Goal: Transaction & Acquisition: Book appointment/travel/reservation

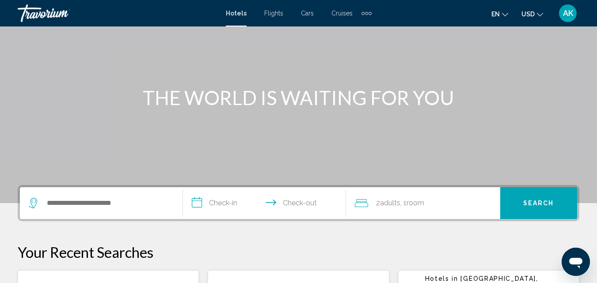
scroll to position [88, 0]
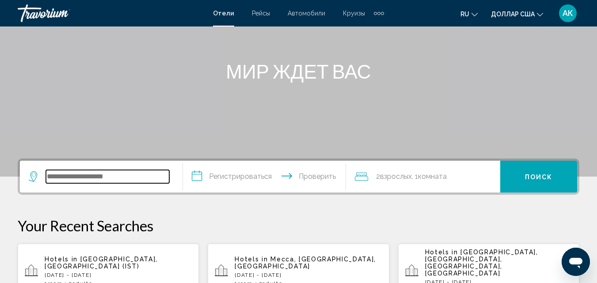
click at [75, 178] on input "Виджет поиска" at bounding box center [107, 176] width 123 height 13
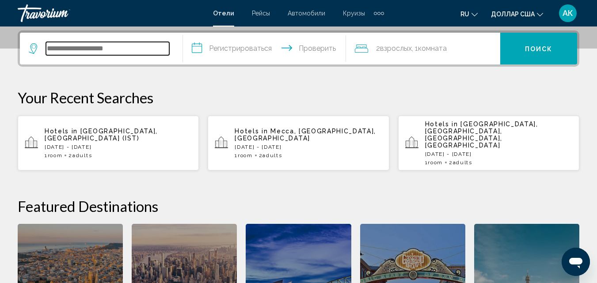
scroll to position [218, 0]
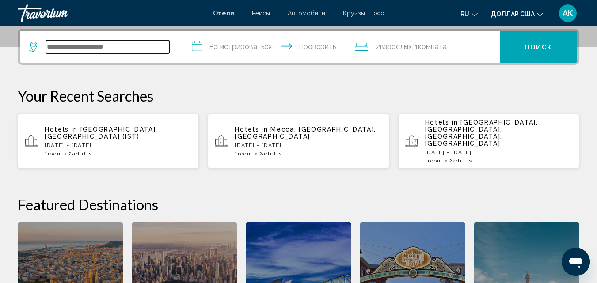
click at [90, 46] on input "Виджет поиска" at bounding box center [107, 46] width 123 height 13
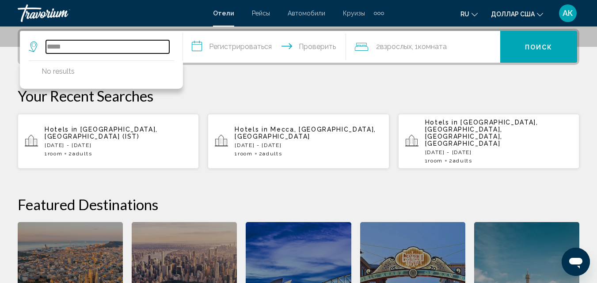
type input "******"
drag, startPoint x: 92, startPoint y: 45, endPoint x: 46, endPoint y: 48, distance: 46.5
click at [46, 48] on div "******" at bounding box center [99, 46] width 140 height 13
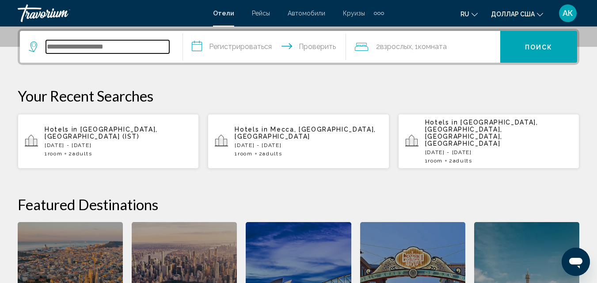
click at [56, 46] on input "Виджет поиска" at bounding box center [107, 46] width 123 height 13
paste input "******"
click at [91, 48] on input "******" at bounding box center [107, 46] width 123 height 13
click at [52, 49] on input "******" at bounding box center [107, 46] width 123 height 13
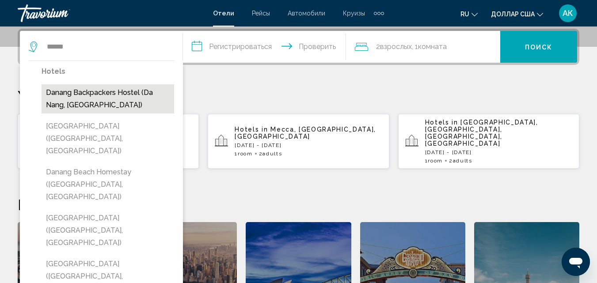
click at [77, 93] on button "Danang Backpackers Hostel (Da Nang, VN)" at bounding box center [108, 98] width 133 height 29
type input "**********"
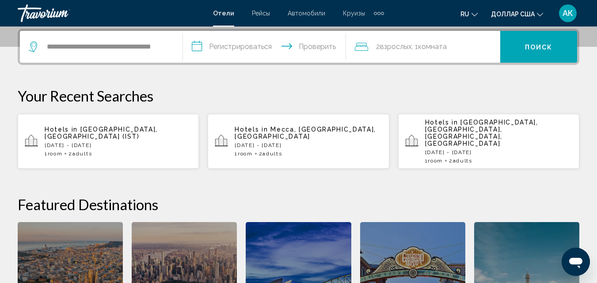
click at [216, 50] on input "**********" at bounding box center [266, 48] width 167 height 34
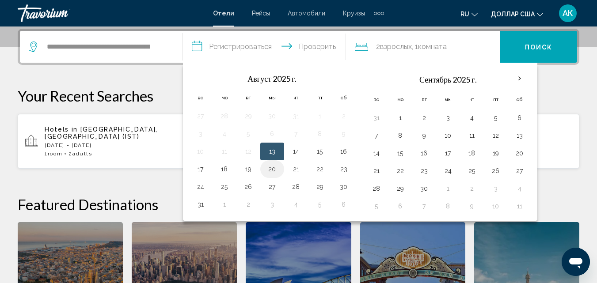
click at [272, 169] on button "20" at bounding box center [272, 169] width 14 height 12
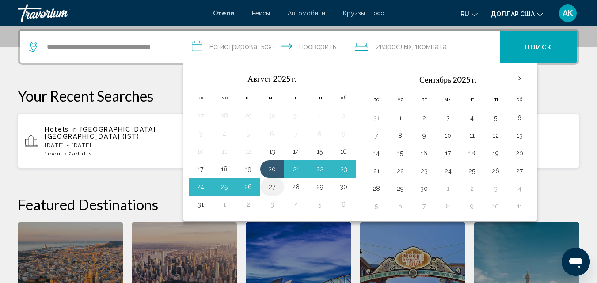
click at [273, 189] on button "27" at bounding box center [272, 187] width 14 height 12
type input "**********"
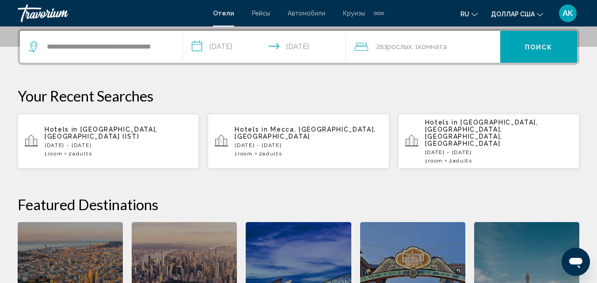
click at [547, 53] on button "Поиск" at bounding box center [538, 47] width 77 height 32
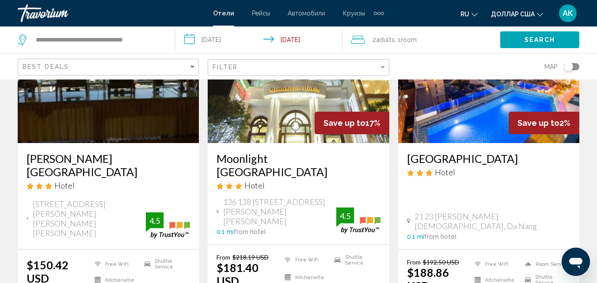
scroll to position [88, 0]
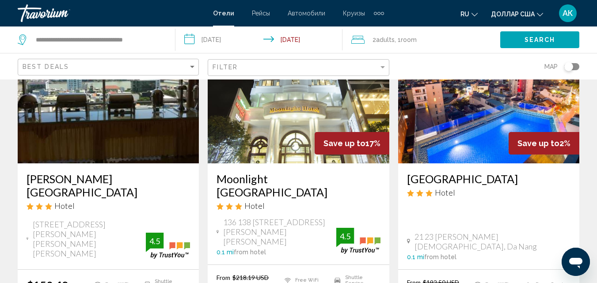
drag, startPoint x: 246, startPoint y: 191, endPoint x: 216, endPoint y: 195, distance: 30.3
click at [216, 195] on div "Moonlight Da Nang Hotel Hotel 136 138 140 Phan Chau Trinh St Da Nang 0.1 mi fro…" at bounding box center [298, 213] width 181 height 101
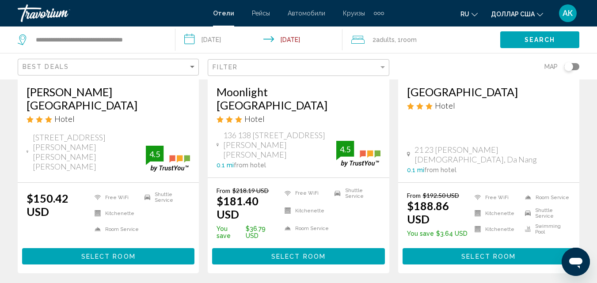
scroll to position [177, 0]
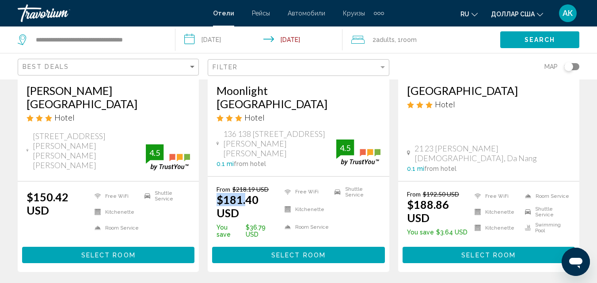
drag, startPoint x: 244, startPoint y: 179, endPoint x: 216, endPoint y: 177, distance: 27.5
click at [216, 193] on ins "$181.40 USD" at bounding box center [237, 206] width 42 height 27
drag, startPoint x: 412, startPoint y: 181, endPoint x: 449, endPoint y: 184, distance: 36.8
click at [449, 198] on p "$188.86 USD" at bounding box center [439, 211] width 64 height 27
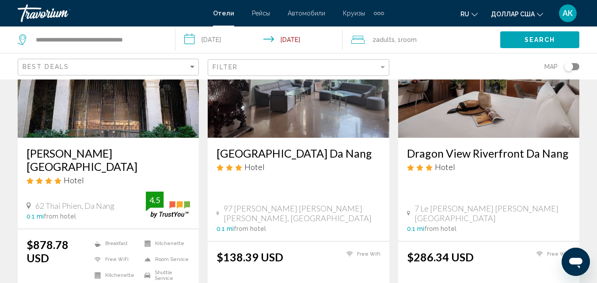
scroll to position [486, 0]
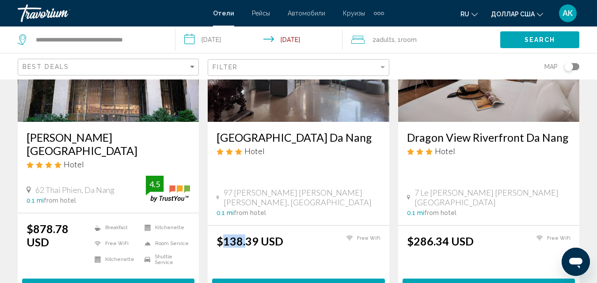
drag, startPoint x: 247, startPoint y: 211, endPoint x: 221, endPoint y: 208, distance: 26.2
click at [221, 235] on ins "$138.39 USD" at bounding box center [249, 241] width 67 height 13
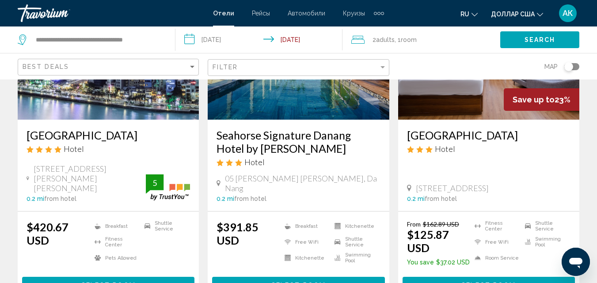
scroll to position [839, 0]
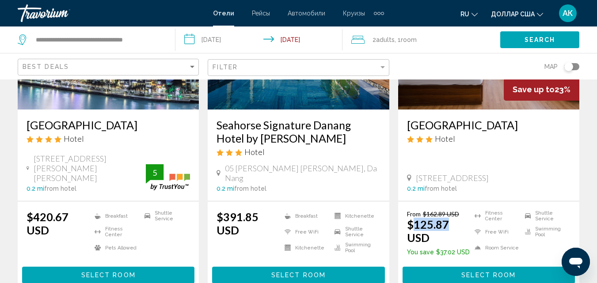
drag, startPoint x: 414, startPoint y: 178, endPoint x: 449, endPoint y: 178, distance: 35.4
click at [449, 218] on p "$125.87 USD" at bounding box center [439, 231] width 64 height 27
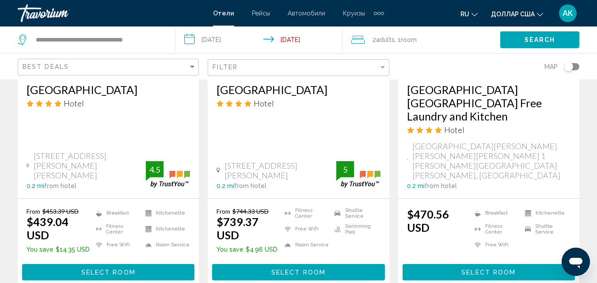
scroll to position [1237, 0]
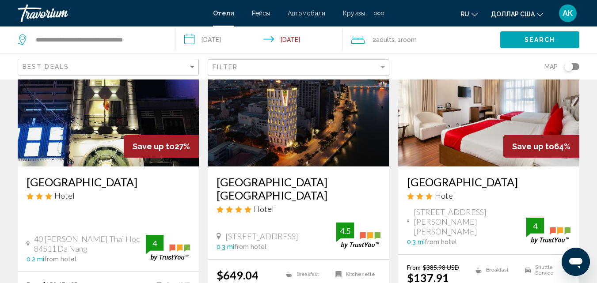
scroll to position [88, 0]
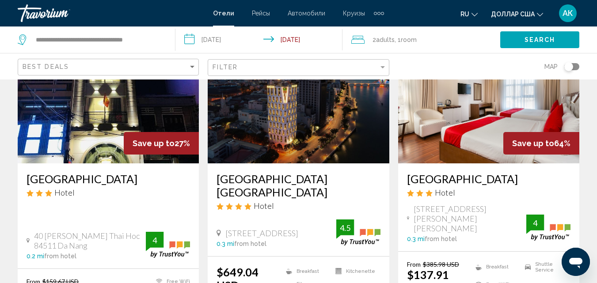
drag, startPoint x: 433, startPoint y: 191, endPoint x: 399, endPoint y: 193, distance: 33.6
click at [399, 193] on div "Centre Hotel Hotel 18 20 Pham Phu Thu Hai Chau 1, Da Nang 0.3 mi from hotel 4" at bounding box center [488, 207] width 181 height 88
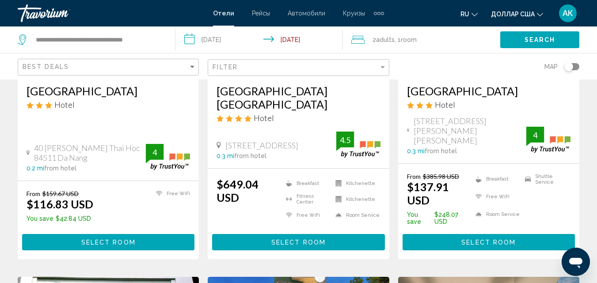
scroll to position [177, 0]
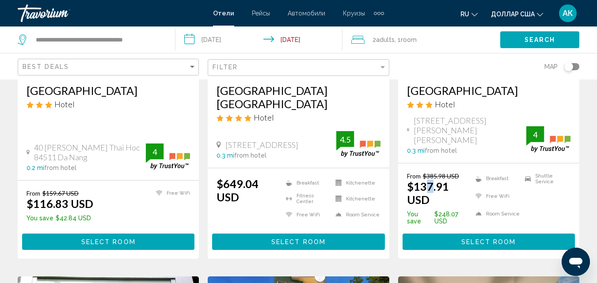
drag, startPoint x: 432, startPoint y: 177, endPoint x: 427, endPoint y: 179, distance: 6.0
click at [427, 180] on ins "$137.91 USD" at bounding box center [428, 193] width 42 height 27
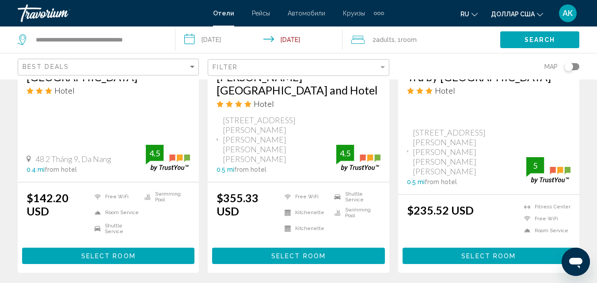
scroll to position [1237, 0]
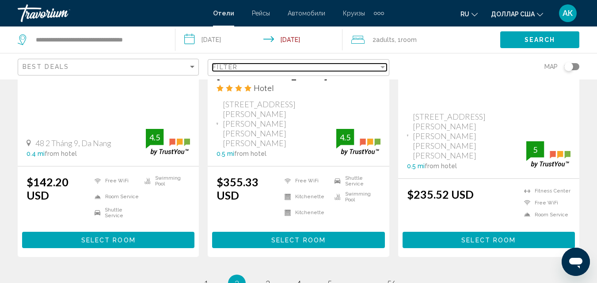
click at [381, 69] on div "Filter" at bounding box center [383, 67] width 8 height 7
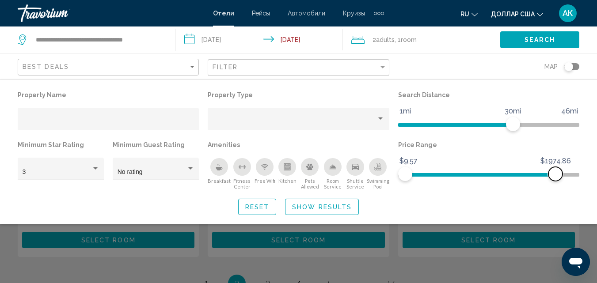
drag, startPoint x: 569, startPoint y: 175, endPoint x: 557, endPoint y: 175, distance: 12.4
click at [557, 176] on span "Hotel Filters" at bounding box center [555, 174] width 14 height 14
drag, startPoint x: 515, startPoint y: 126, endPoint x: 510, endPoint y: 134, distance: 9.3
click at [510, 134] on div "Search Distance 1mi 46mi 29mi" at bounding box center [489, 114] width 190 height 50
click at [95, 169] on div "Hotel Filters" at bounding box center [95, 168] width 4 height 2
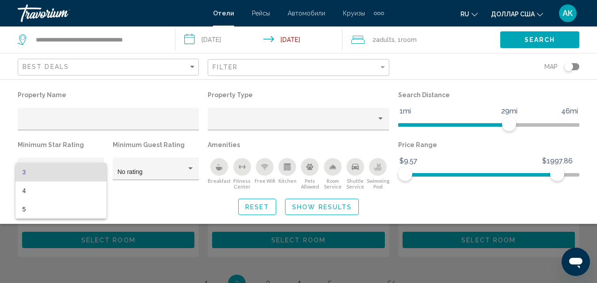
click at [171, 117] on div at bounding box center [298, 141] width 597 height 283
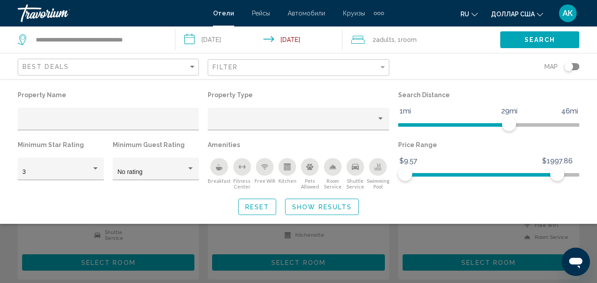
scroll to position [1193, 0]
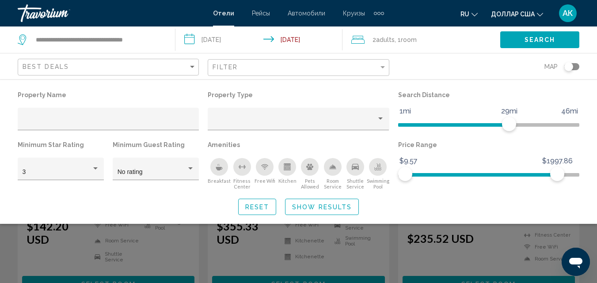
click at [233, 271] on div "Search widget" at bounding box center [298, 208] width 597 height 151
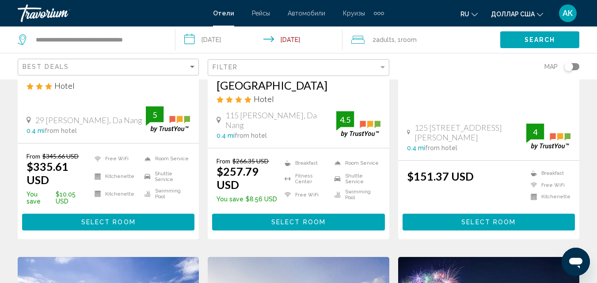
scroll to position [884, 0]
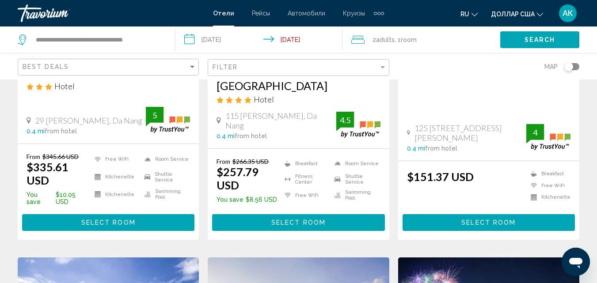
click at [219, 39] on input "**********" at bounding box center [260, 41] width 170 height 29
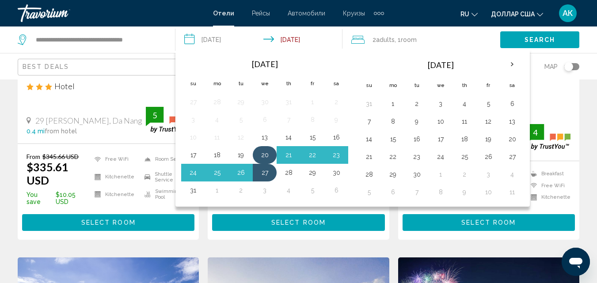
click at [265, 153] on button "20" at bounding box center [265, 155] width 14 height 12
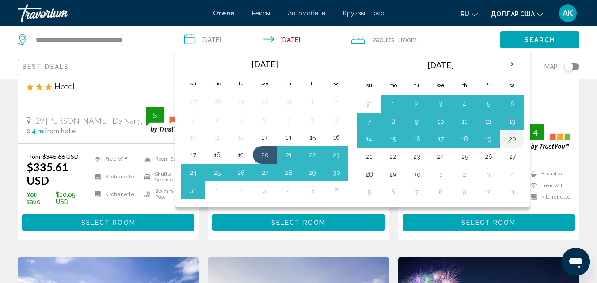
click at [518, 138] on button "20" at bounding box center [512, 139] width 14 height 12
type input "**********"
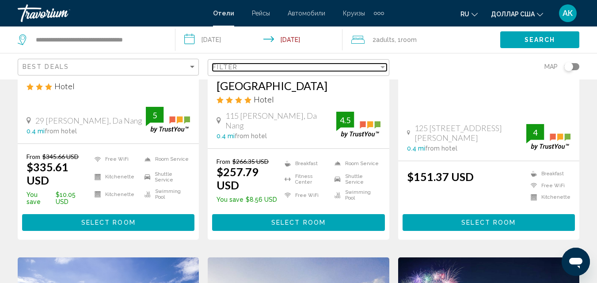
click at [382, 68] on div "Filter" at bounding box center [383, 67] width 8 height 7
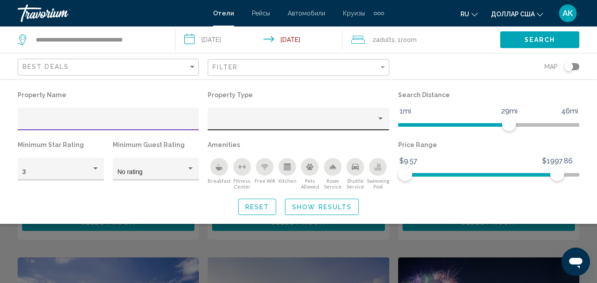
click at [382, 119] on div "Property type" at bounding box center [380, 119] width 4 height 2
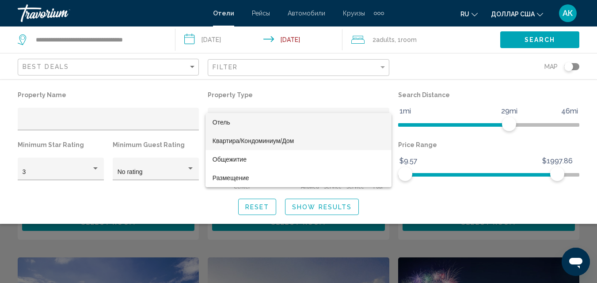
click at [267, 142] on font "Квартира/Кондоминиум/Дом" at bounding box center [252, 140] width 81 height 7
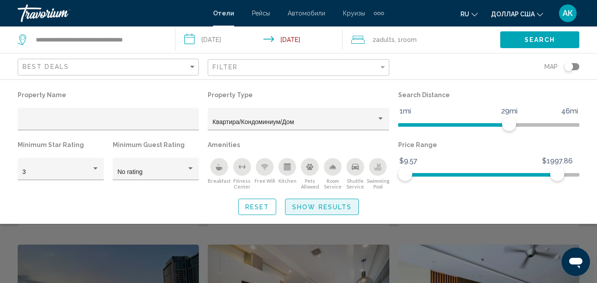
click at [310, 208] on span "Show Results" at bounding box center [322, 207] width 60 height 7
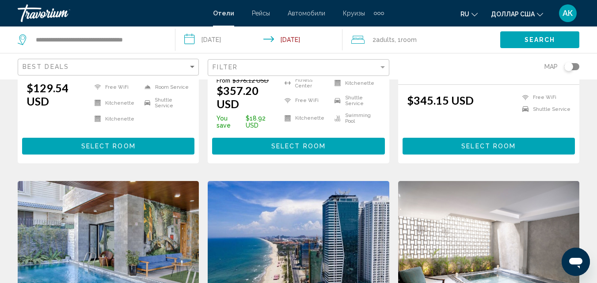
scroll to position [618, 0]
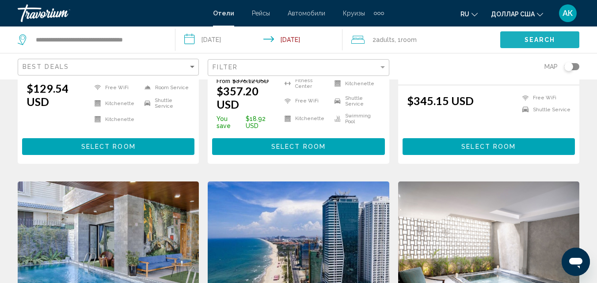
click at [547, 37] on span "Search" at bounding box center [539, 40] width 31 height 7
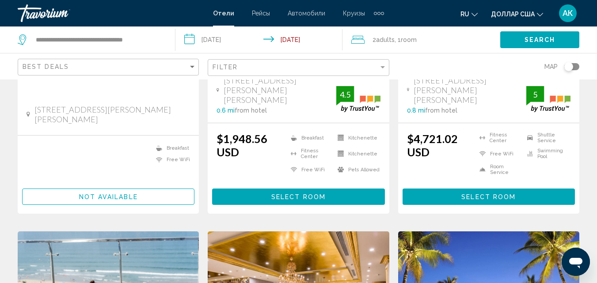
scroll to position [221, 0]
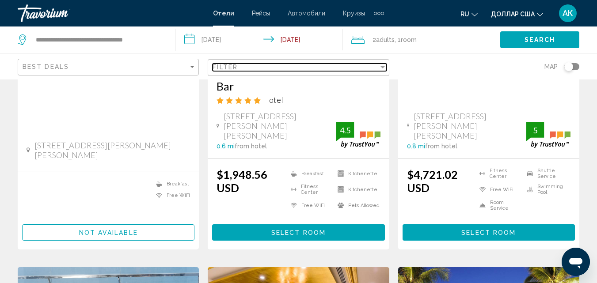
click at [383, 68] on div "Filter" at bounding box center [382, 67] width 4 height 2
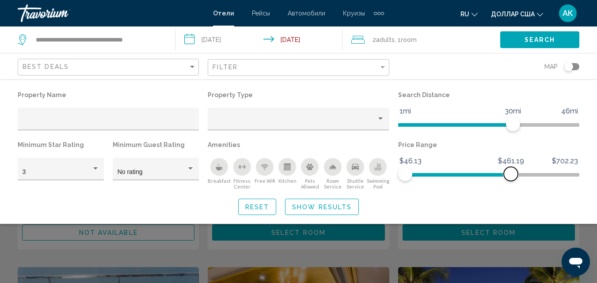
drag, startPoint x: 573, startPoint y: 176, endPoint x: 511, endPoint y: 177, distance: 61.9
click at [511, 177] on span "Hotel Filters" at bounding box center [511, 174] width 14 height 14
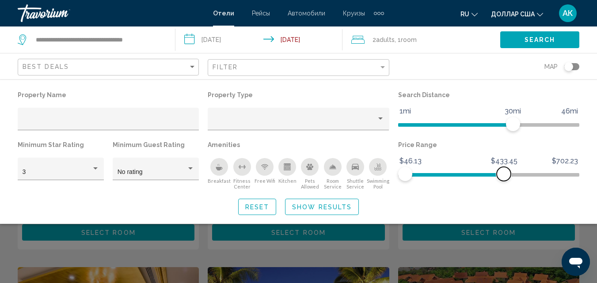
drag, startPoint x: 509, startPoint y: 173, endPoint x: 504, endPoint y: 174, distance: 5.8
click at [504, 174] on span "Hotel Filters" at bounding box center [504, 174] width 14 height 14
click at [531, 39] on span "Search" at bounding box center [539, 40] width 31 height 7
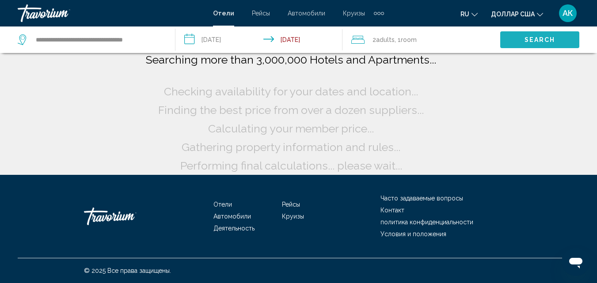
scroll to position [7, 0]
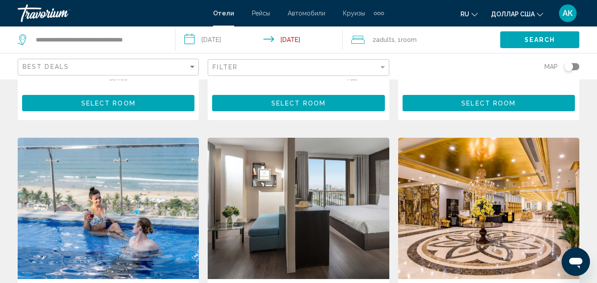
scroll to position [972, 0]
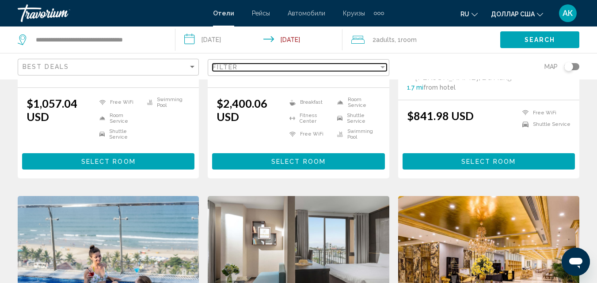
click at [385, 71] on mat-select "Filter" at bounding box center [299, 68] width 174 height 8
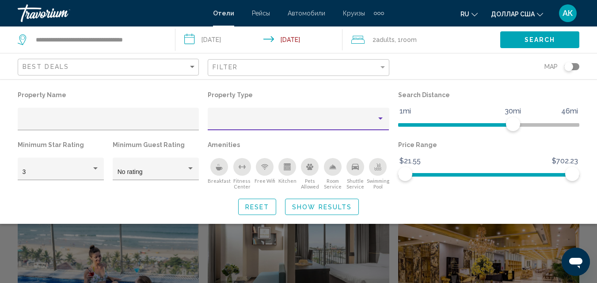
click at [380, 115] on div "Property type" at bounding box center [380, 118] width 8 height 7
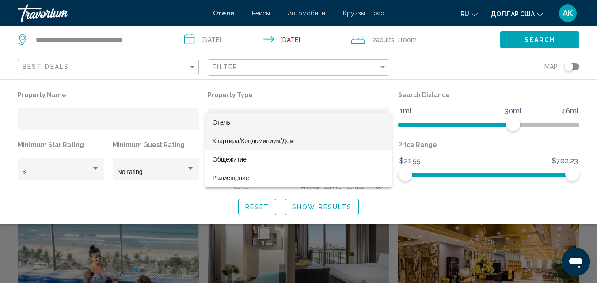
drag, startPoint x: 259, startPoint y: 142, endPoint x: 250, endPoint y: 139, distance: 9.8
click at [258, 144] on font "Квартира/Кондоминиум/Дом" at bounding box center [252, 140] width 81 height 7
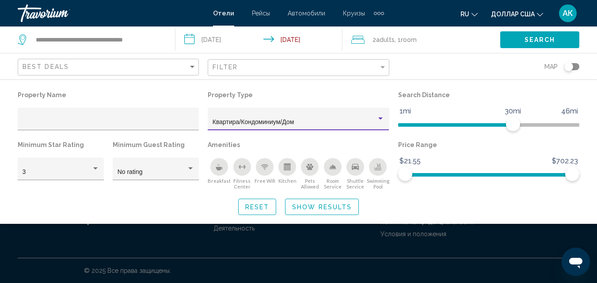
scroll to position [312, 0]
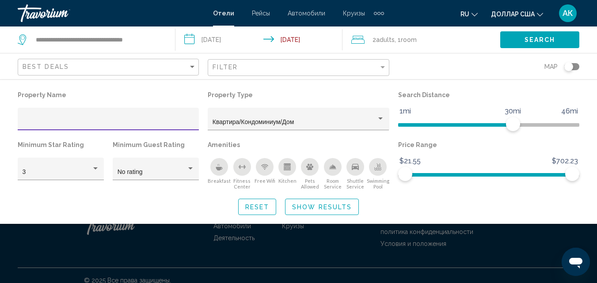
click at [45, 120] on input "Hotel Filters" at bounding box center [109, 122] width 172 height 7
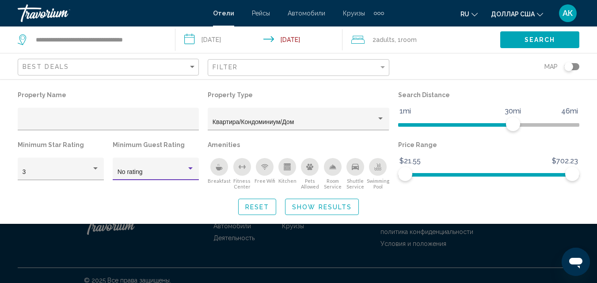
click at [192, 171] on div "Hotel Filters" at bounding box center [190, 168] width 8 height 7
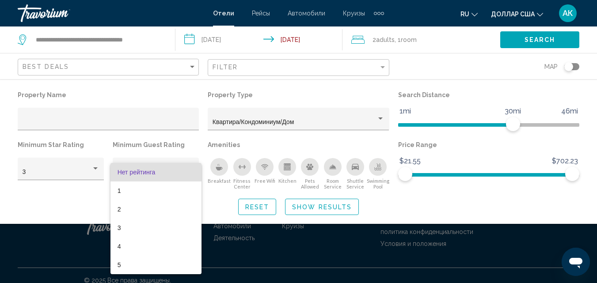
click at [63, 122] on div at bounding box center [298, 141] width 597 height 283
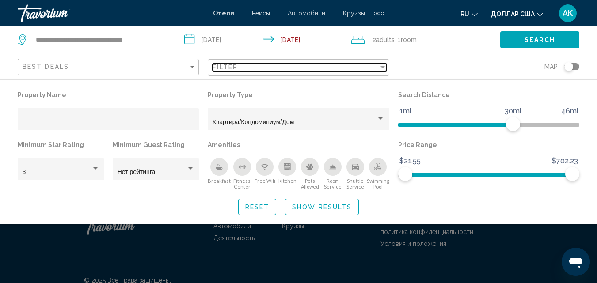
click at [379, 65] on div "Filter" at bounding box center [383, 67] width 8 height 7
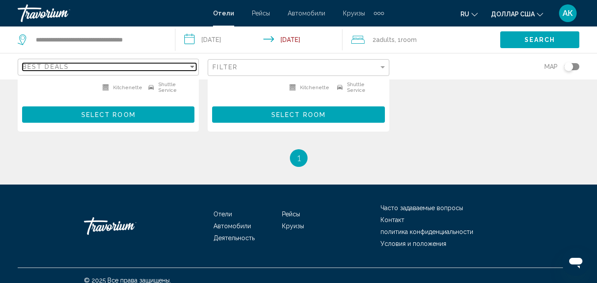
click at [191, 67] on div "Sort by" at bounding box center [192, 67] width 4 height 2
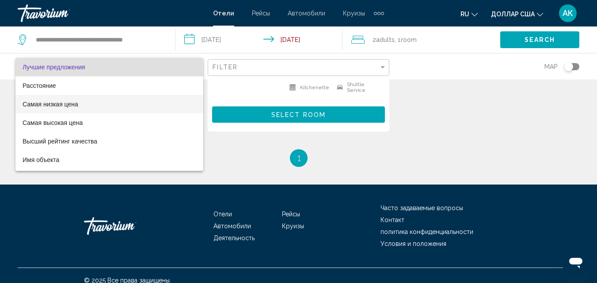
click at [74, 103] on font "Самая низкая цена" at bounding box center [51, 104] width 56 height 7
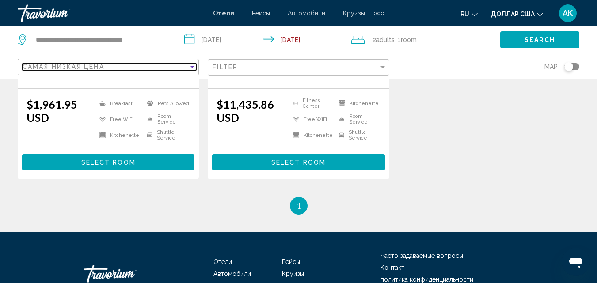
scroll to position [180, 0]
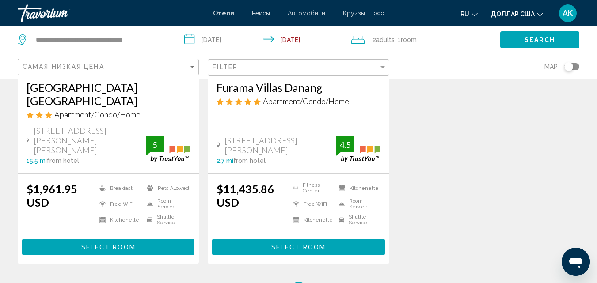
drag, startPoint x: 523, startPoint y: 30, endPoint x: 524, endPoint y: 34, distance: 4.5
click at [523, 34] on div "Search" at bounding box center [548, 40] width 97 height 27
click at [531, 42] on span "Search" at bounding box center [539, 40] width 31 height 7
click at [535, 41] on span "Search" at bounding box center [539, 40] width 31 height 7
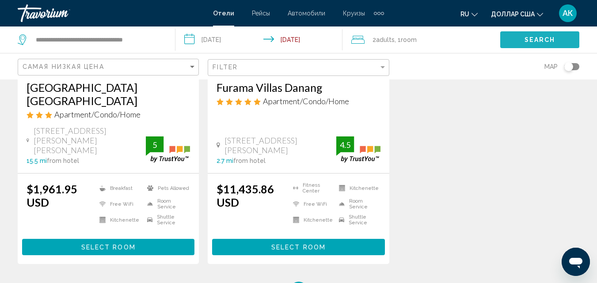
click at [535, 41] on span "Search" at bounding box center [539, 40] width 31 height 7
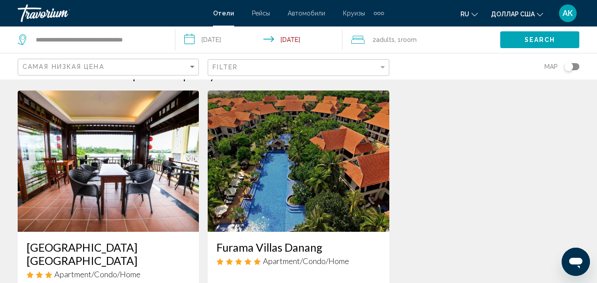
scroll to position [0, 0]
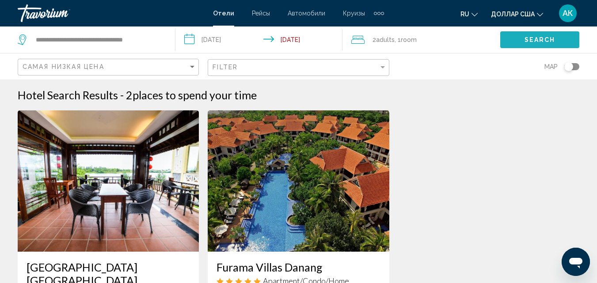
click at [550, 46] on button "Search" at bounding box center [539, 39] width 79 height 16
click at [538, 38] on span "Search" at bounding box center [539, 40] width 31 height 7
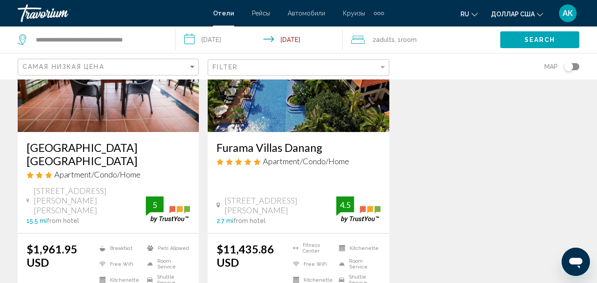
scroll to position [44, 0]
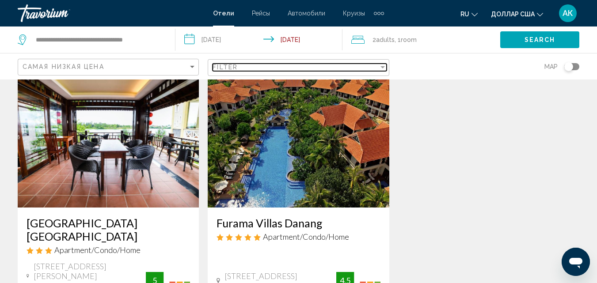
click at [381, 66] on div "Filter" at bounding box center [382, 67] width 4 height 2
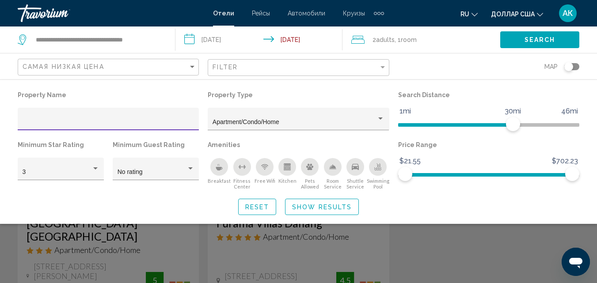
scroll to position [0, 0]
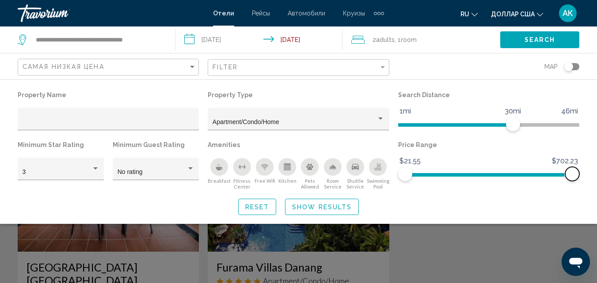
drag, startPoint x: 576, startPoint y: 174, endPoint x: 569, endPoint y: 177, distance: 7.7
click at [569, 177] on span "Hotel Filters" at bounding box center [572, 174] width 14 height 14
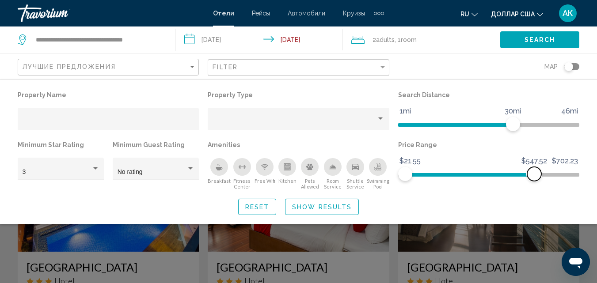
drag, startPoint x: 577, startPoint y: 173, endPoint x: 534, endPoint y: 175, distance: 43.3
click at [534, 175] on span "Hotel Filters" at bounding box center [534, 174] width 14 height 14
click at [381, 119] on div "Property type" at bounding box center [380, 119] width 4 height 2
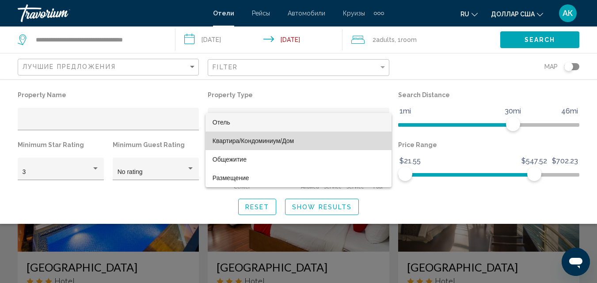
click at [268, 140] on font "Квартира/Кондоминиум/Дом" at bounding box center [252, 140] width 81 height 7
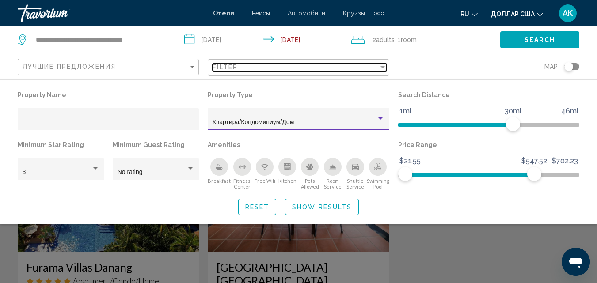
click at [382, 66] on div "Filter" at bounding box center [382, 67] width 4 height 2
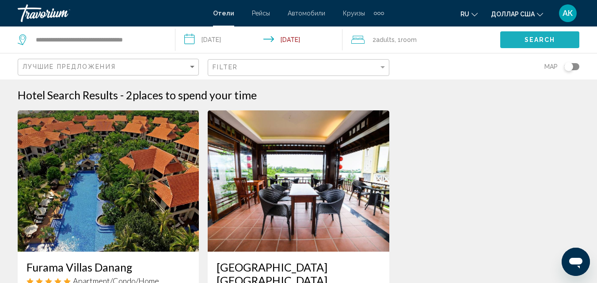
click at [540, 42] on span "Search" at bounding box center [539, 40] width 31 height 7
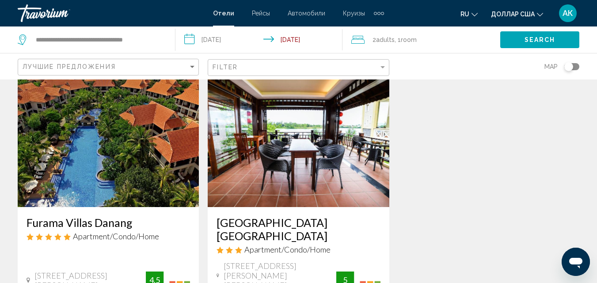
scroll to position [44, 0]
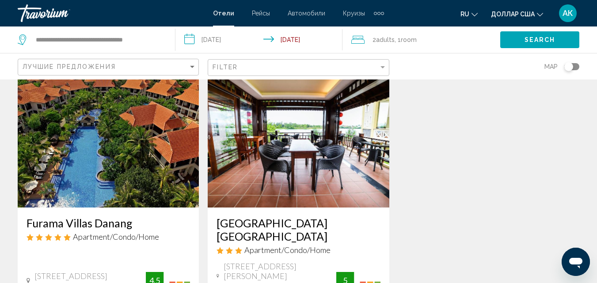
click at [383, 63] on div "Filter" at bounding box center [299, 68] width 174 height 16
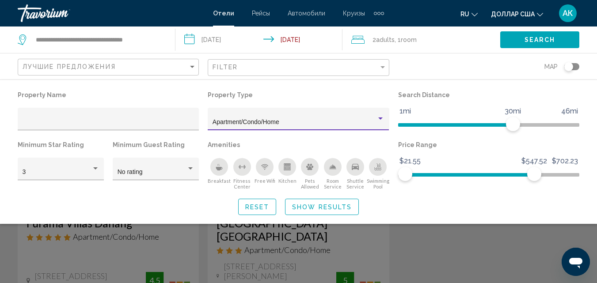
click at [381, 116] on div "Property type" at bounding box center [380, 118] width 8 height 7
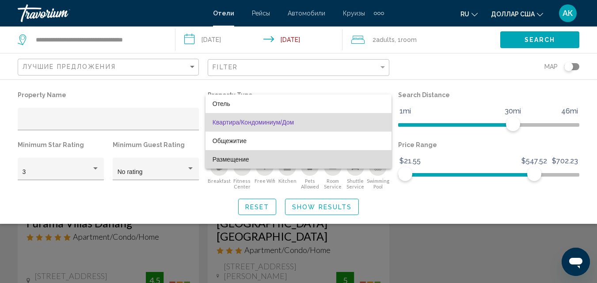
click at [234, 161] on font "Размещение" at bounding box center [230, 159] width 37 height 7
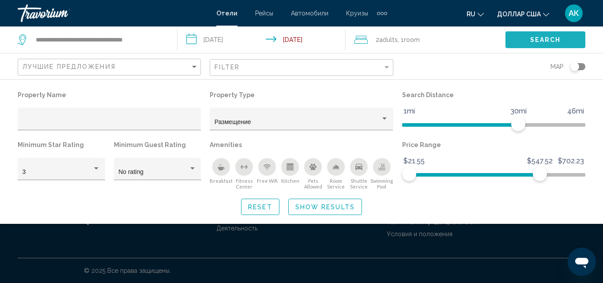
click at [555, 43] on span "Search" at bounding box center [546, 40] width 31 height 7
click at [342, 210] on span "Show Results" at bounding box center [326, 207] width 60 height 7
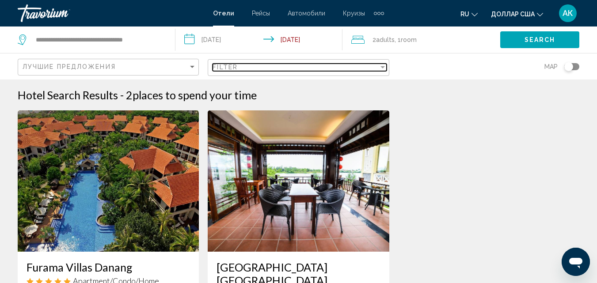
click at [382, 65] on div "Filter" at bounding box center [383, 67] width 8 height 7
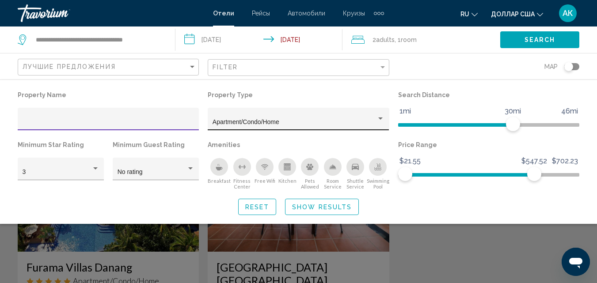
click at [382, 121] on div "Property type" at bounding box center [380, 118] width 8 height 7
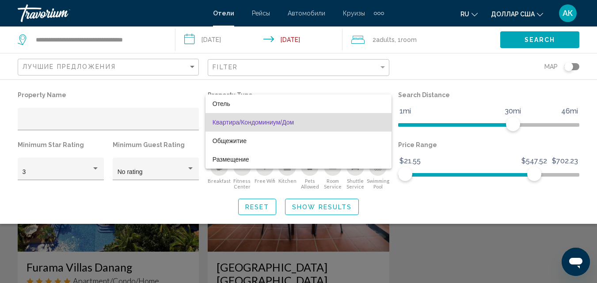
click at [231, 127] on span "Квартира/Кондоминиум/Дом" at bounding box center [298, 122] width 172 height 19
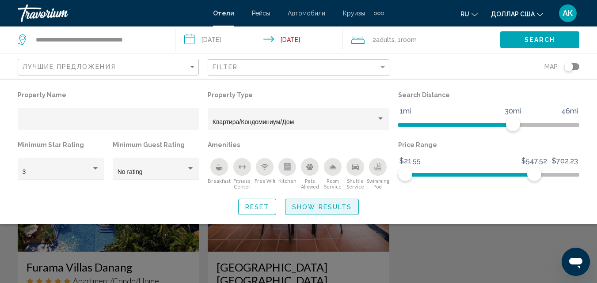
click at [338, 207] on span "Show Results" at bounding box center [322, 207] width 60 height 7
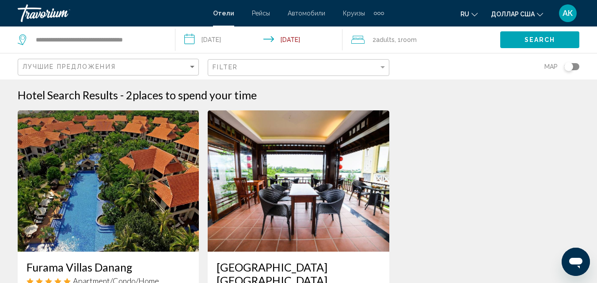
click at [533, 41] on span "Search" at bounding box center [539, 40] width 31 height 7
click at [575, 66] on div "Toggle map" at bounding box center [571, 66] width 15 height 7
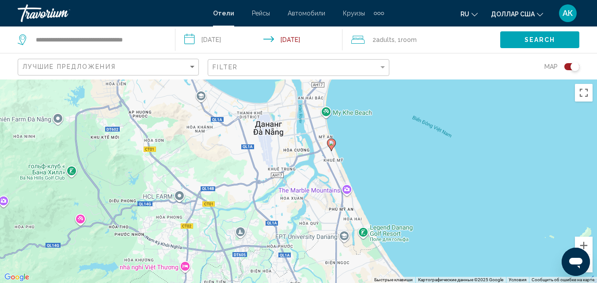
drag, startPoint x: 173, startPoint y: 92, endPoint x: 264, endPoint y: 145, distance: 104.7
click at [264, 145] on div "Чтобы активировать перетаскивание с помощью клавиатуры, нажмите Alt + Ввод. Пос…" at bounding box center [298, 182] width 597 height 204
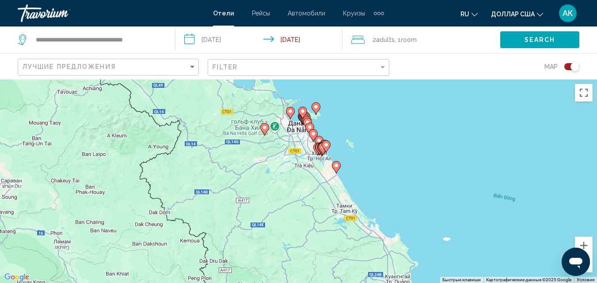
drag, startPoint x: 391, startPoint y: 203, endPoint x: 390, endPoint y: 146, distance: 56.6
click at [390, 146] on div "Чтобы активировать перетаскивание с помощью клавиатуры, нажмите Alt + Ввод. Пос…" at bounding box center [298, 182] width 597 height 204
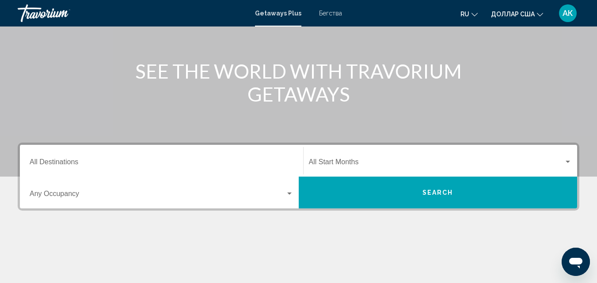
click at [75, 163] on input "Destination All Destinations" at bounding box center [162, 164] width 264 height 8
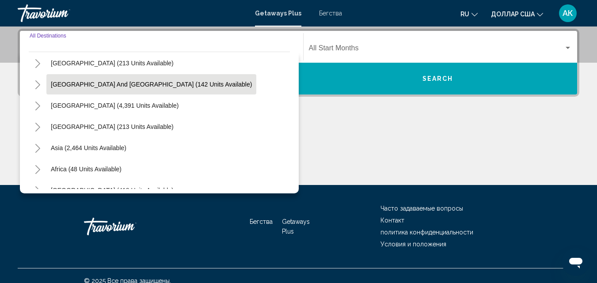
scroll to position [133, 0]
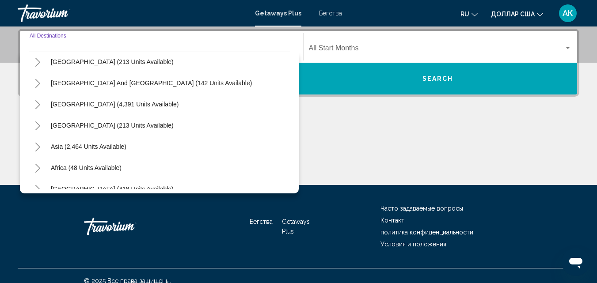
click at [39, 148] on icon "Toggle Asia (2,464 units available)" at bounding box center [37, 147] width 7 height 9
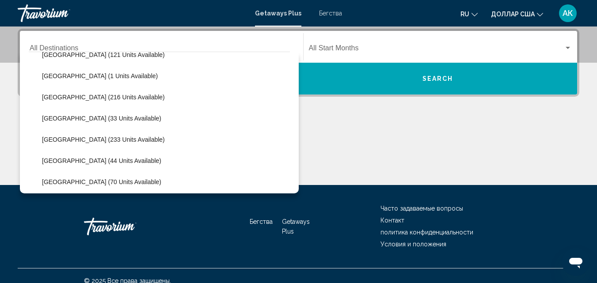
scroll to position [353, 0]
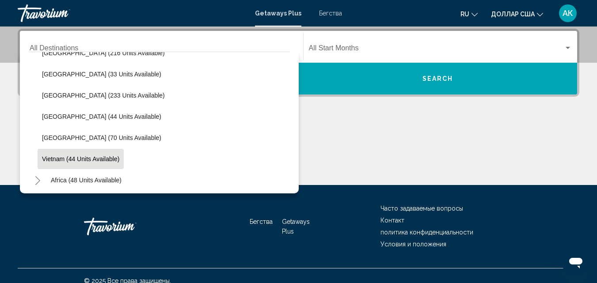
click at [72, 157] on span "Vietnam (44 units available)" at bounding box center [80, 159] width 77 height 7
type input "**********"
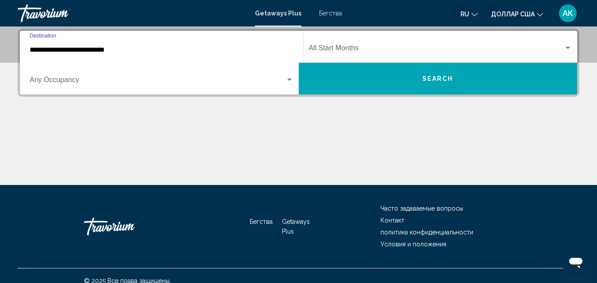
click at [59, 80] on span "Виджет поиска" at bounding box center [158, 82] width 256 height 8
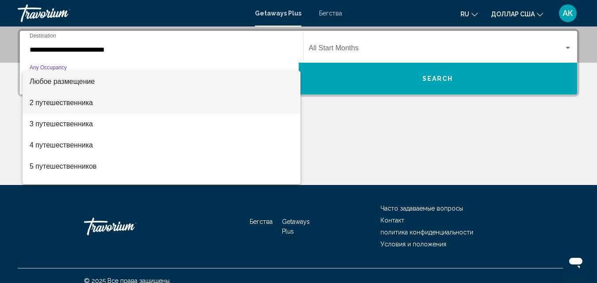
click at [66, 102] on font "2 путешественника" at bounding box center [61, 103] width 63 height 8
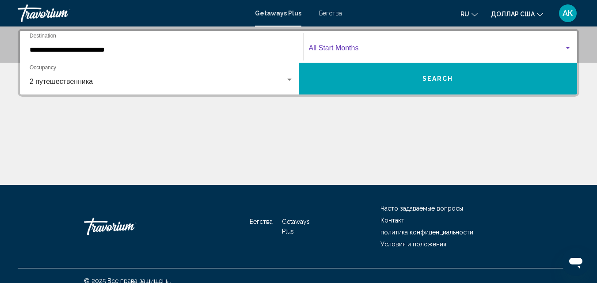
click at [429, 49] on span "Виджет поиска" at bounding box center [436, 50] width 255 height 8
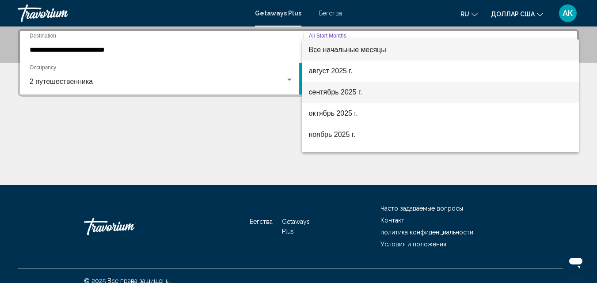
click at [319, 93] on font "сентябрь 2025 г." at bounding box center [335, 92] width 53 height 8
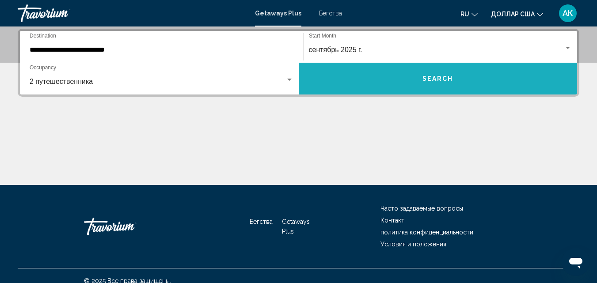
click at [473, 85] on button "Search" at bounding box center [438, 79] width 279 height 32
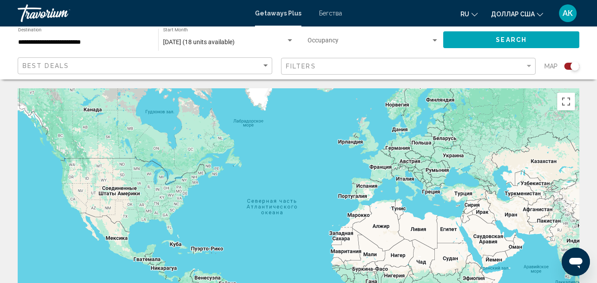
click at [326, 12] on font "Бегства" at bounding box center [330, 13] width 23 height 7
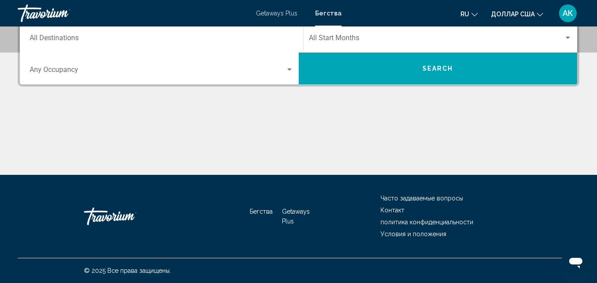
click at [59, 44] on div "Destination All Destinations" at bounding box center [162, 37] width 264 height 28
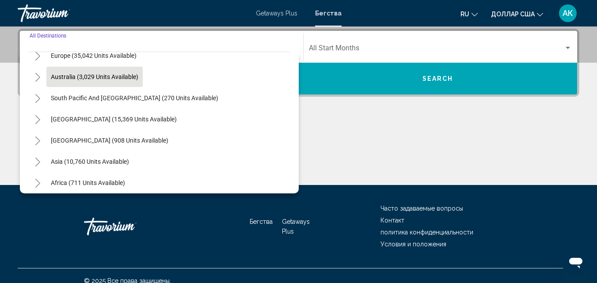
scroll to position [133, 0]
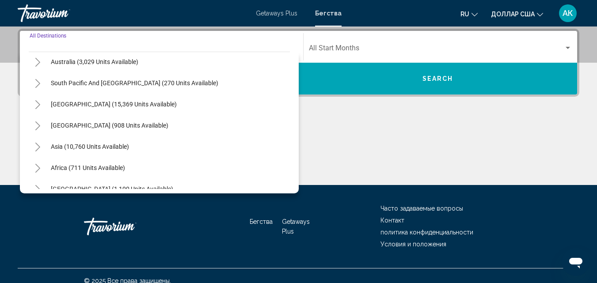
click at [42, 146] on button "Toggle Asia (10,760 units available)" at bounding box center [38, 147] width 18 height 18
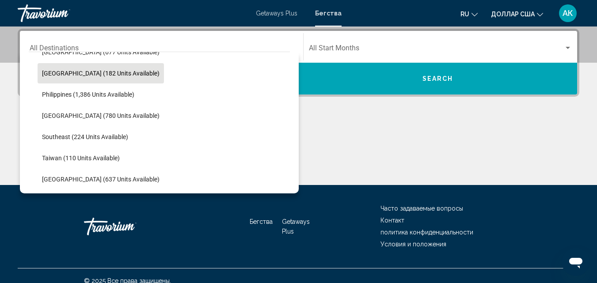
scroll to position [398, 0]
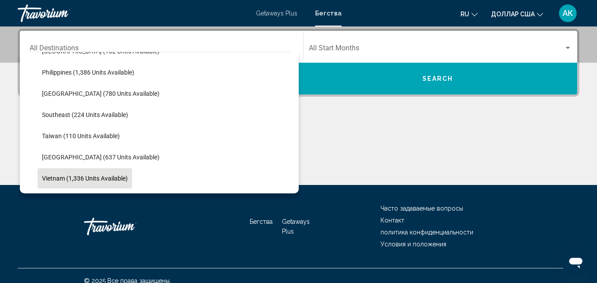
click at [59, 178] on span "Vietnam (1,336 units available)" at bounding box center [85, 178] width 86 height 7
type input "**********"
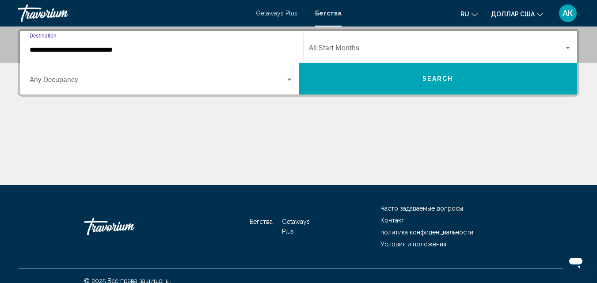
click at [66, 83] on span "Search widget" at bounding box center [158, 82] width 256 height 8
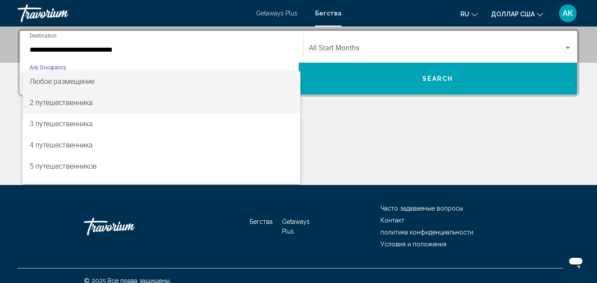
click at [42, 105] on font "2 путешественника" at bounding box center [61, 103] width 63 height 8
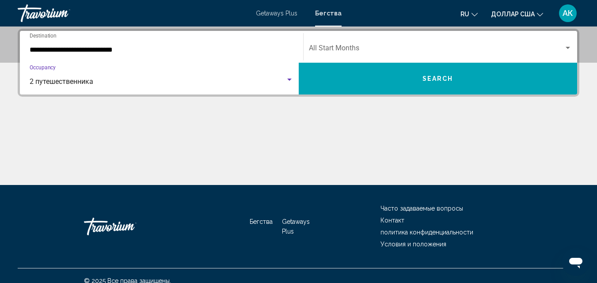
click at [445, 48] on span "Search widget" at bounding box center [436, 50] width 255 height 8
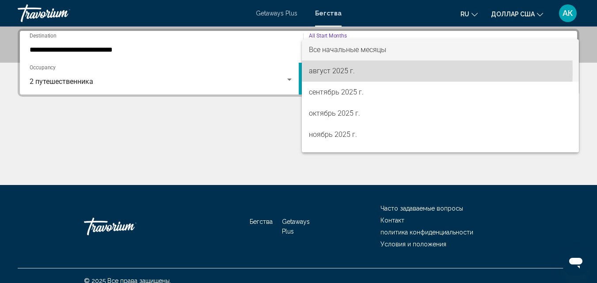
click at [328, 72] on font "август 2025 г." at bounding box center [332, 71] width 46 height 8
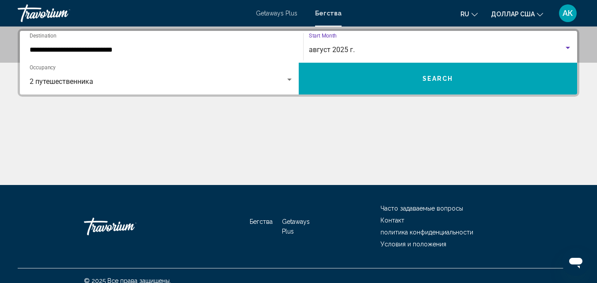
click at [429, 80] on button "Search" at bounding box center [438, 79] width 279 height 32
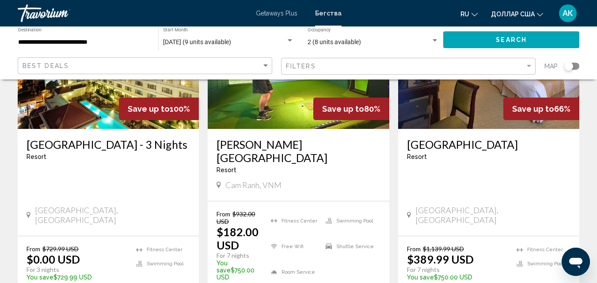
scroll to position [87, 0]
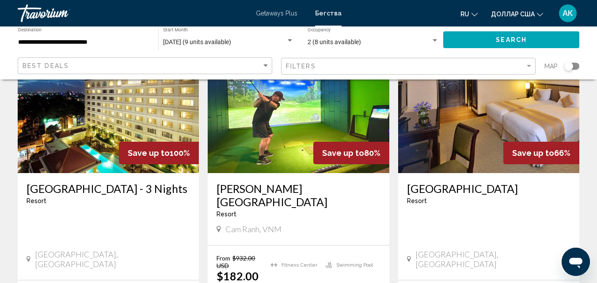
click at [271, 105] on img "Основное содержание" at bounding box center [298, 102] width 181 height 141
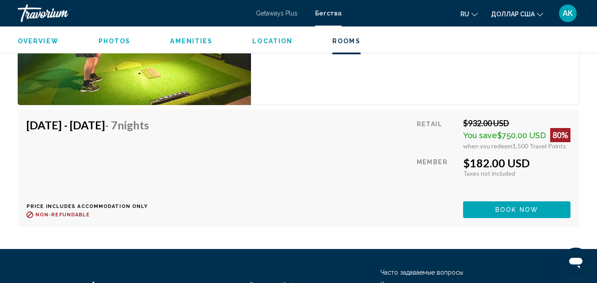
scroll to position [1774, 0]
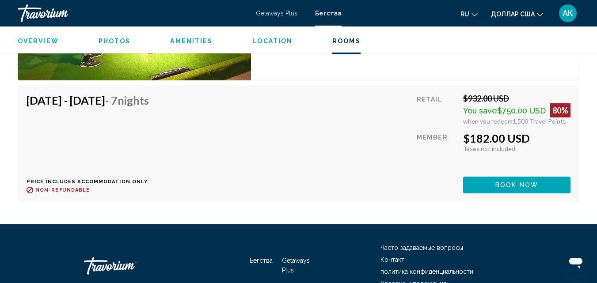
drag, startPoint x: 530, startPoint y: 134, endPoint x: 455, endPoint y: 130, distance: 74.8
click at [455, 130] on div "Retail $932.00 USD You save $750.00 USD 80% when you redeem 1,500 Travel Points…" at bounding box center [494, 143] width 154 height 99
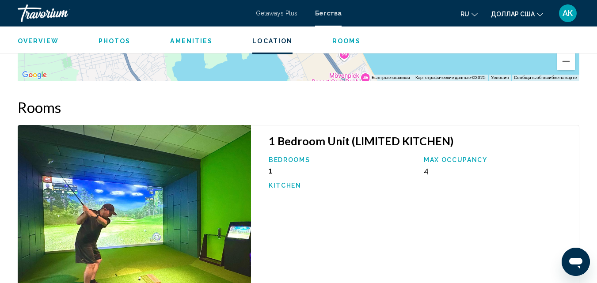
scroll to position [1460, 0]
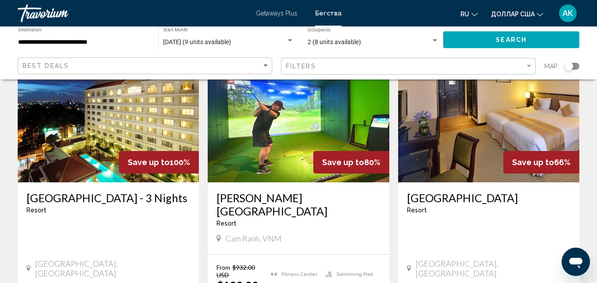
scroll to position [88, 0]
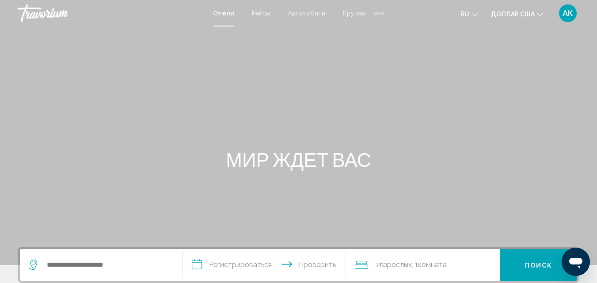
scroll to position [133, 0]
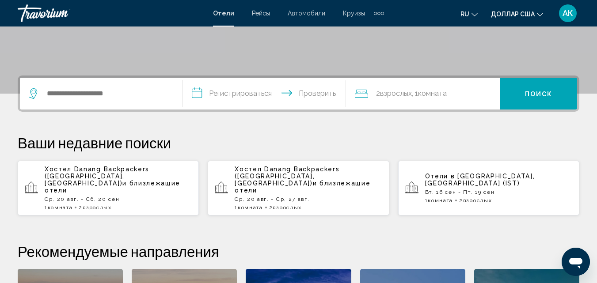
scroll to position [177, 0]
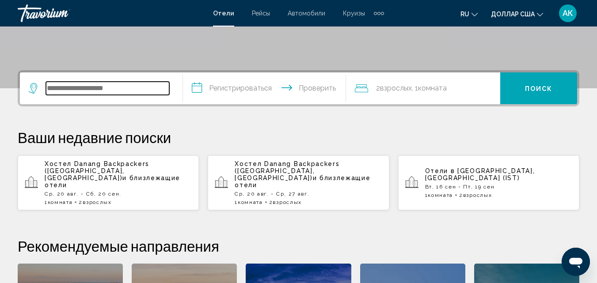
click at [49, 87] on input "Виджет поиска" at bounding box center [107, 88] width 123 height 13
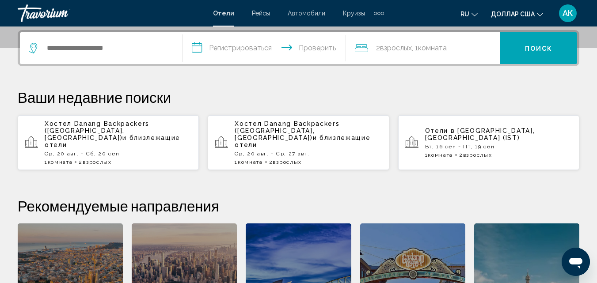
scroll to position [218, 0]
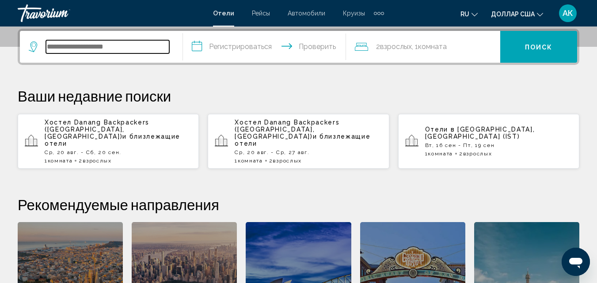
drag, startPoint x: 49, startPoint y: 87, endPoint x: 49, endPoint y: 49, distance: 38.0
click at [49, 49] on input "Виджет поиска" at bounding box center [107, 46] width 123 height 13
paste input "**********"
type input "**********"
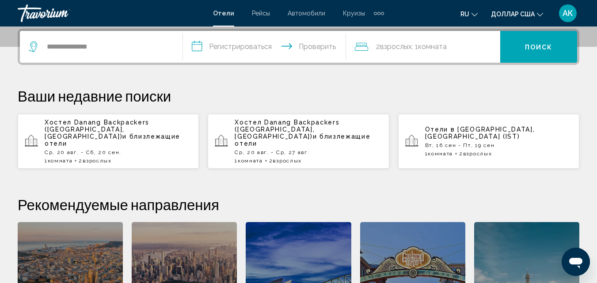
click at [221, 47] on input "**********" at bounding box center [266, 48] width 167 height 34
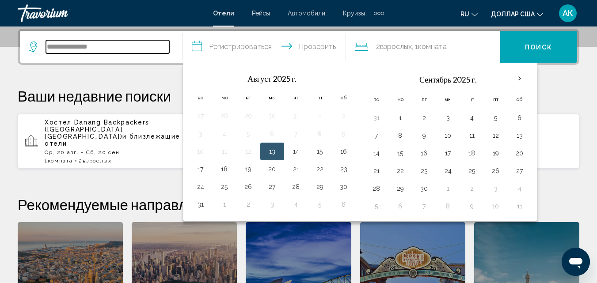
click at [107, 49] on input "**********" at bounding box center [107, 46] width 123 height 13
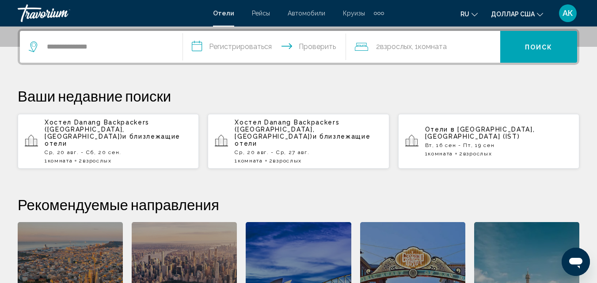
click at [183, 31] on button "**********" at bounding box center [264, 47] width 163 height 32
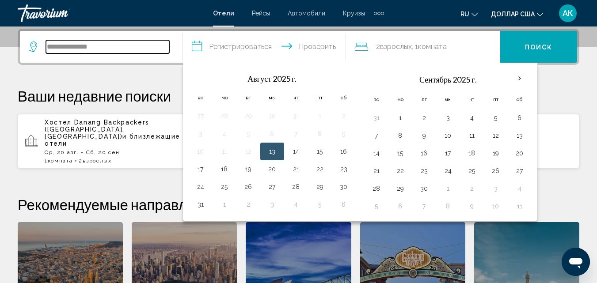
click at [125, 51] on input "**********" at bounding box center [107, 46] width 123 height 13
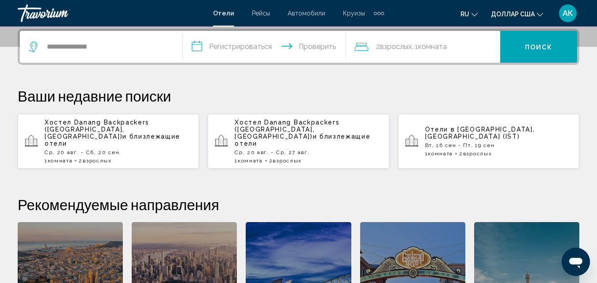
click at [183, 31] on button "**********" at bounding box center [264, 47] width 163 height 32
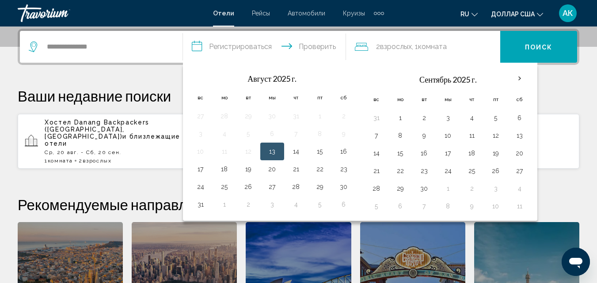
click at [271, 151] on button "13" at bounding box center [272, 151] width 14 height 12
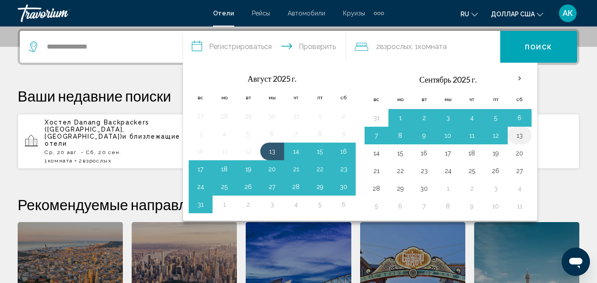
click at [520, 136] on button "13" at bounding box center [519, 135] width 14 height 12
type input "**********"
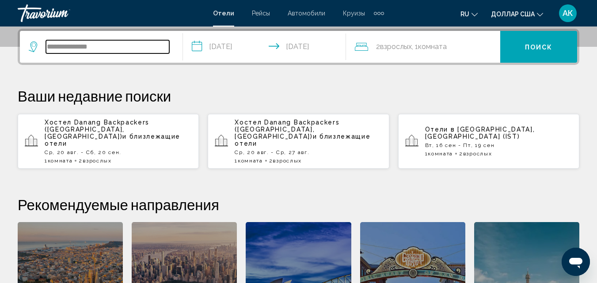
click at [133, 47] on input "**********" at bounding box center [107, 46] width 123 height 13
click at [539, 49] on font "Поиск" at bounding box center [539, 47] width 28 height 7
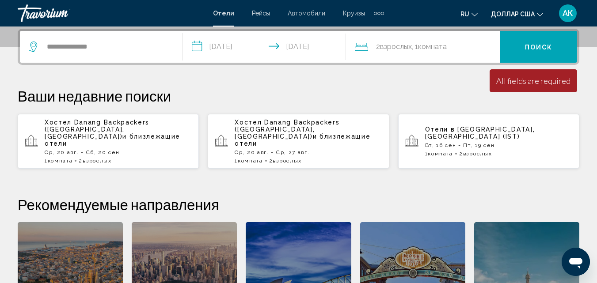
click at [532, 84] on div "All fields are required" at bounding box center [533, 81] width 74 height 10
click at [102, 45] on input "**********" at bounding box center [107, 46] width 123 height 13
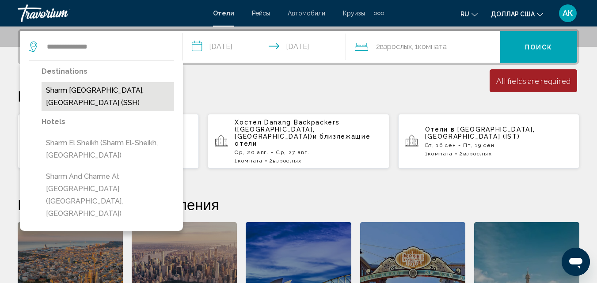
click at [121, 90] on button "Sharm [GEOGRAPHIC_DATA], [GEOGRAPHIC_DATA] (SSH)" at bounding box center [108, 96] width 133 height 29
type input "**********"
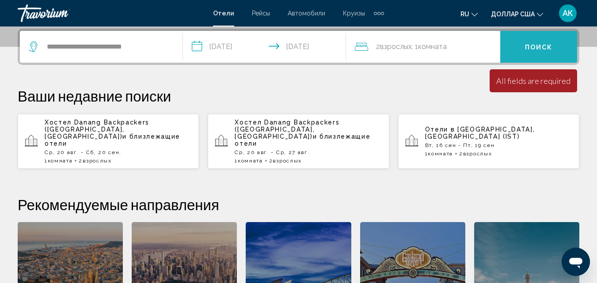
click at [542, 43] on span "Поиск" at bounding box center [539, 46] width 28 height 7
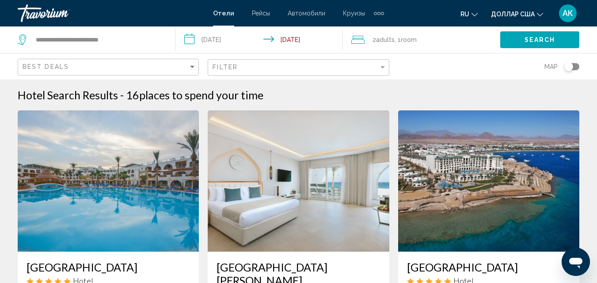
click at [384, 63] on div "Filter" at bounding box center [299, 68] width 174 height 16
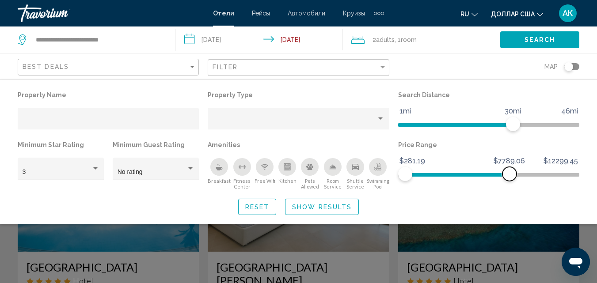
drag, startPoint x: 573, startPoint y: 172, endPoint x: 509, endPoint y: 177, distance: 63.8
click at [509, 177] on span "Hotel Filters" at bounding box center [509, 174] width 14 height 14
click at [531, 39] on span "Search" at bounding box center [539, 40] width 31 height 7
click at [343, 203] on span "Show Results" at bounding box center [322, 206] width 60 height 7
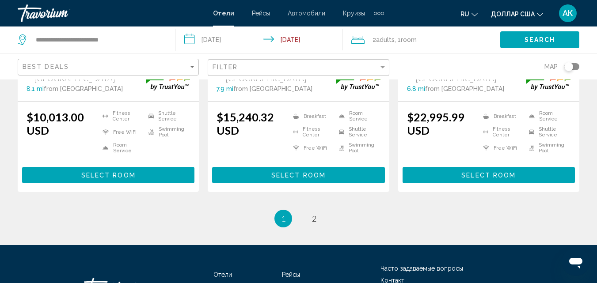
scroll to position [1323, 0]
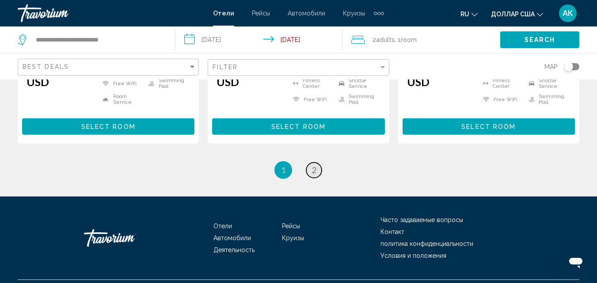
click at [313, 165] on span "2" at bounding box center [314, 170] width 4 height 10
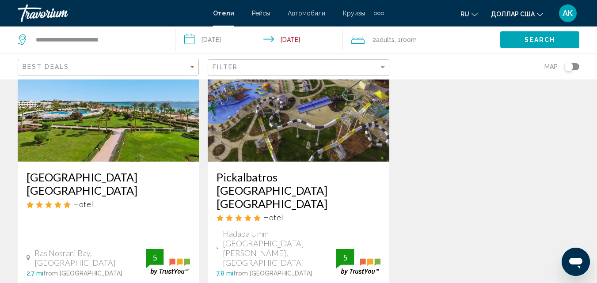
scroll to position [3, 0]
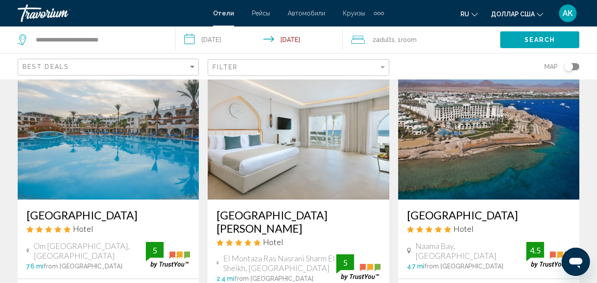
scroll to position [44, 0]
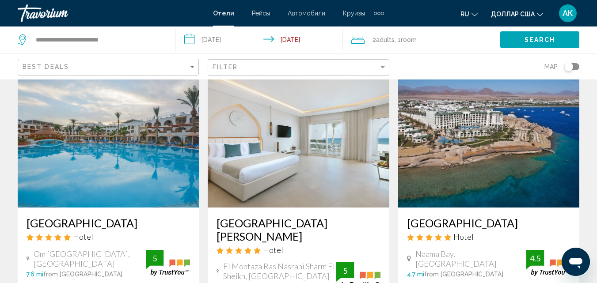
click at [257, 72] on div "Filter" at bounding box center [299, 68] width 174 height 16
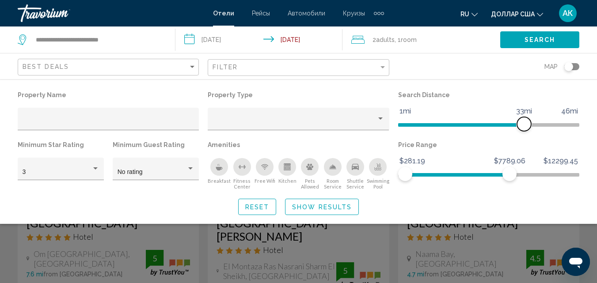
drag, startPoint x: 512, startPoint y: 121, endPoint x: 522, endPoint y: 120, distance: 10.3
click at [522, 120] on span "Hotel Filters" at bounding box center [524, 124] width 14 height 14
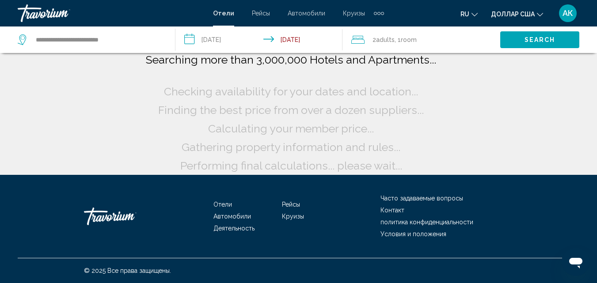
scroll to position [0, 0]
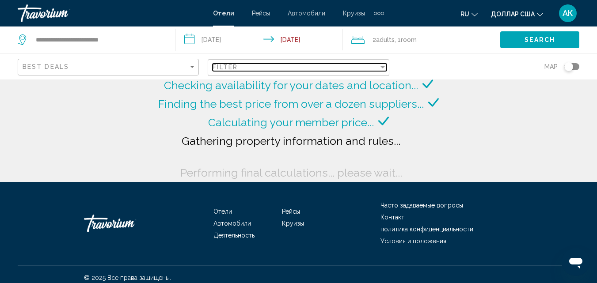
click at [279, 66] on div "Filter" at bounding box center [295, 67] width 166 height 7
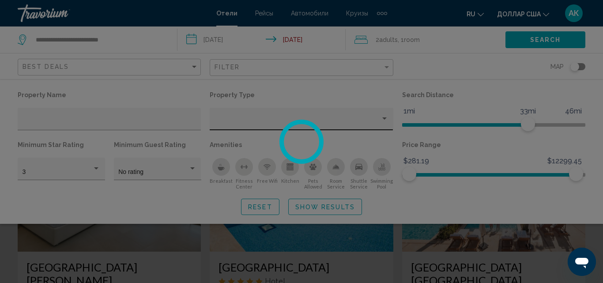
click at [386, 119] on div "**********" at bounding box center [301, 141] width 603 height 283
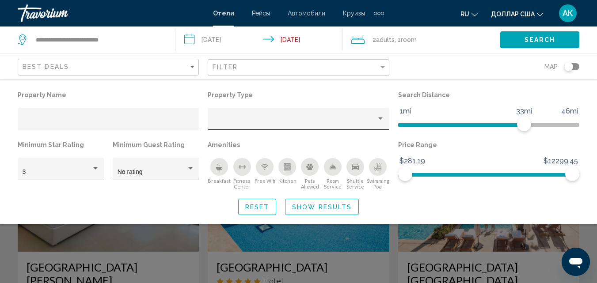
click at [379, 117] on div "Property type" at bounding box center [380, 118] width 8 height 7
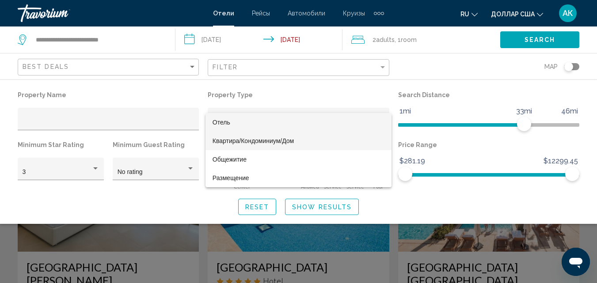
click at [252, 140] on font "Квартира/Кондоминиум/Дом" at bounding box center [252, 140] width 81 height 7
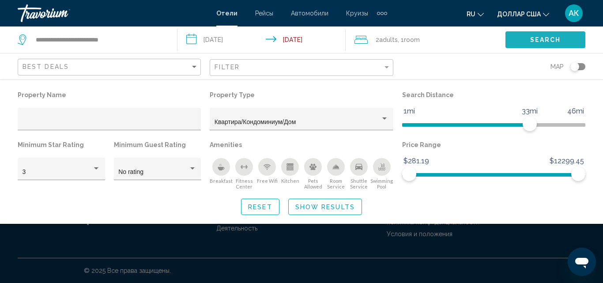
click at [548, 39] on span "Search" at bounding box center [546, 40] width 31 height 7
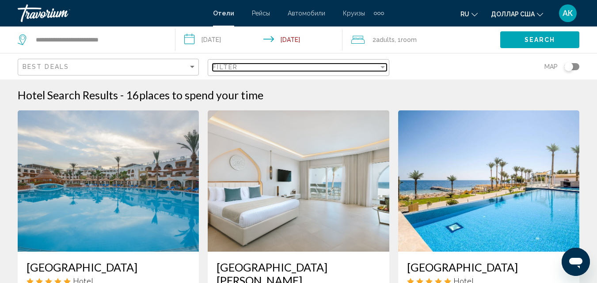
click at [384, 71] on mat-select "Filter" at bounding box center [299, 68] width 174 height 8
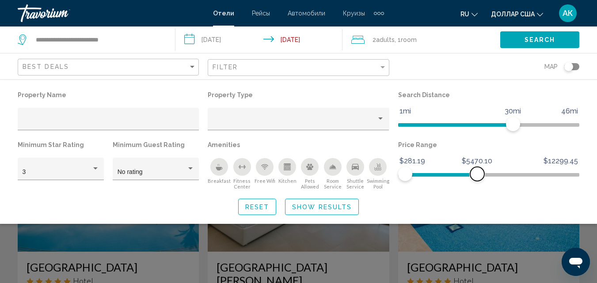
drag, startPoint x: 575, startPoint y: 176, endPoint x: 476, endPoint y: 181, distance: 99.1
click at [476, 181] on span "Hotel Filters" at bounding box center [477, 174] width 14 height 14
drag, startPoint x: 403, startPoint y: 172, endPoint x: 397, endPoint y: 173, distance: 6.2
click at [397, 173] on div "Price Range $281.19 $12299.45 $281.19 $5374.81" at bounding box center [489, 164] width 190 height 51
click at [94, 170] on div "Hotel Filters" at bounding box center [95, 168] width 4 height 2
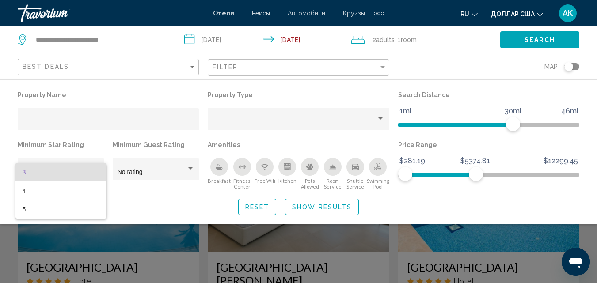
click at [41, 172] on span "3" at bounding box center [61, 172] width 77 height 19
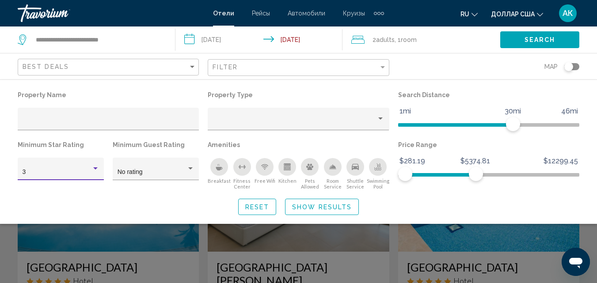
click at [528, 42] on span "Search" at bounding box center [539, 40] width 31 height 7
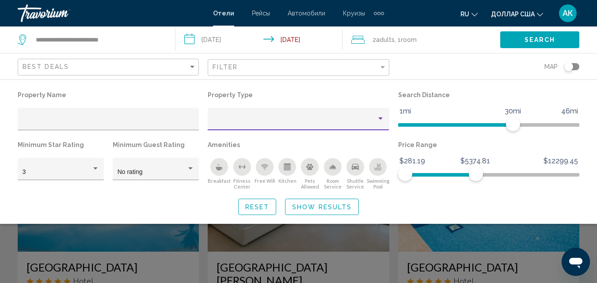
click at [380, 120] on div "Property type" at bounding box center [380, 119] width 4 height 2
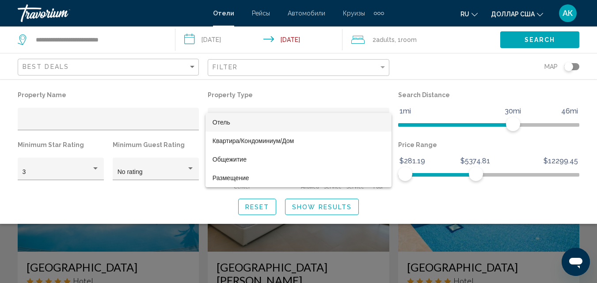
click at [215, 121] on font "Отель" at bounding box center [221, 122] width 18 height 7
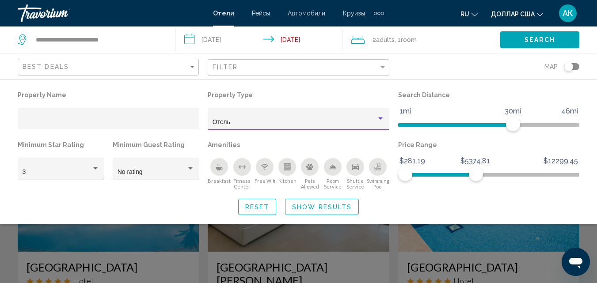
click at [294, 207] on span "Show Results" at bounding box center [322, 207] width 60 height 7
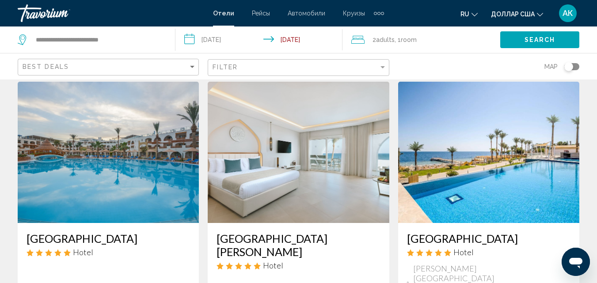
scroll to position [44, 0]
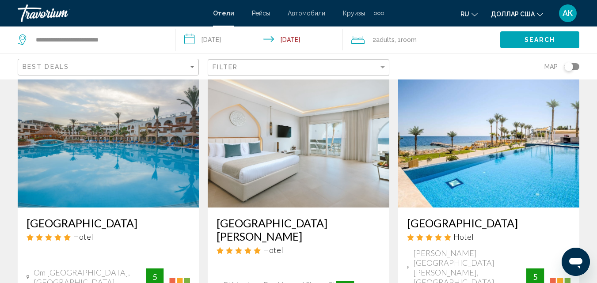
click at [574, 67] on div "Toggle map" at bounding box center [571, 66] width 15 height 7
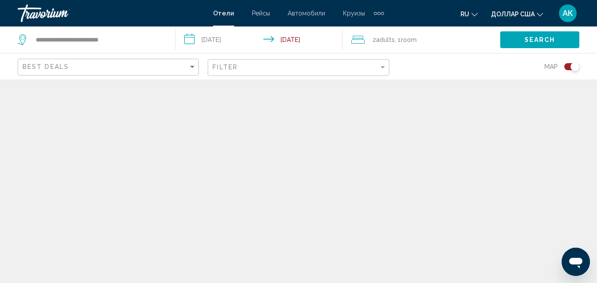
scroll to position [0, 0]
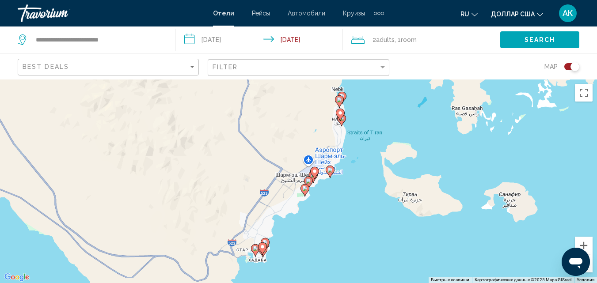
click at [343, 127] on div "Чтобы активировать перетаскивание с помощью клавиатуры, нажмите Alt + Ввод. Пос…" at bounding box center [298, 182] width 597 height 204
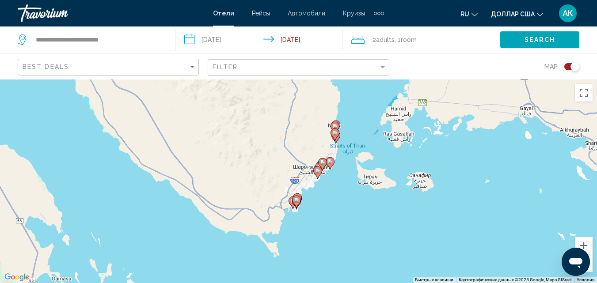
click at [322, 160] on icon "Основное содержание" at bounding box center [322, 163] width 8 height 11
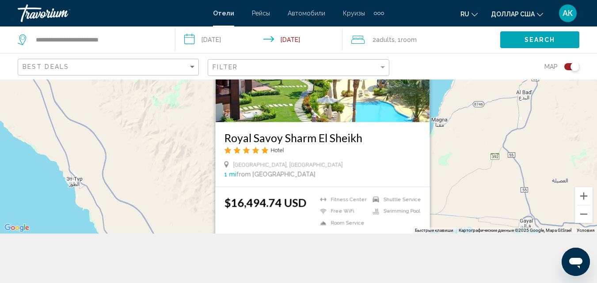
scroll to position [80, 0]
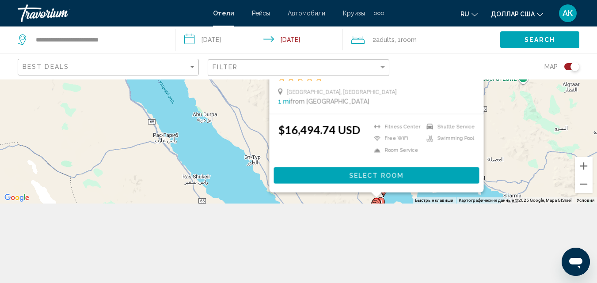
click at [445, 45] on div "2 Adult Adults , 1 Room rooms" at bounding box center [425, 40] width 149 height 12
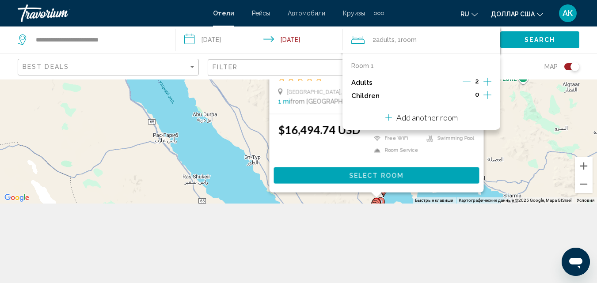
click at [521, 60] on div "Map" at bounding box center [488, 66] width 181 height 26
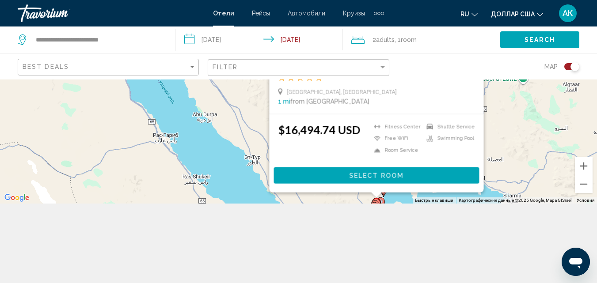
click at [229, 41] on input "**********" at bounding box center [260, 41] width 170 height 29
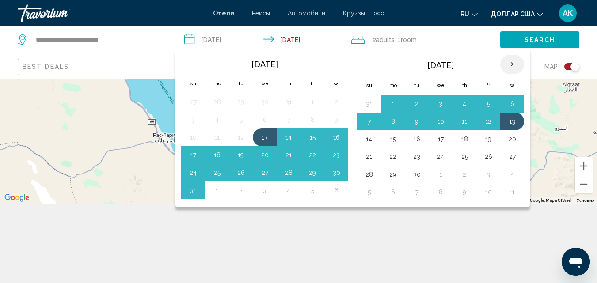
click at [516, 64] on th "Next month" at bounding box center [512, 64] width 24 height 19
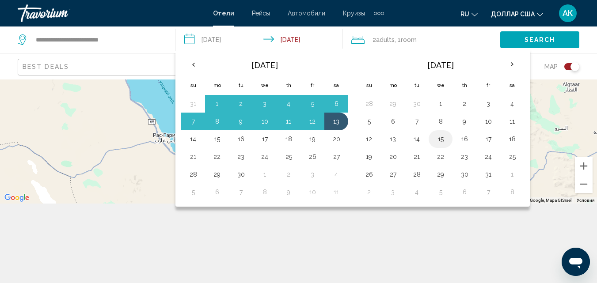
click at [440, 138] on button "15" at bounding box center [440, 139] width 14 height 12
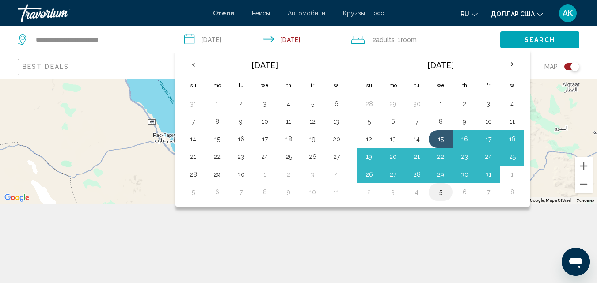
click at [440, 193] on button "5" at bounding box center [440, 192] width 14 height 12
type input "**********"
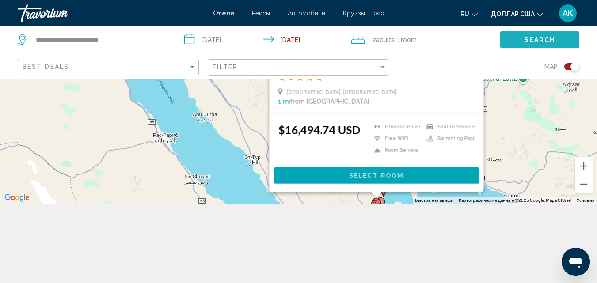
click at [528, 42] on span "Search" at bounding box center [539, 40] width 31 height 7
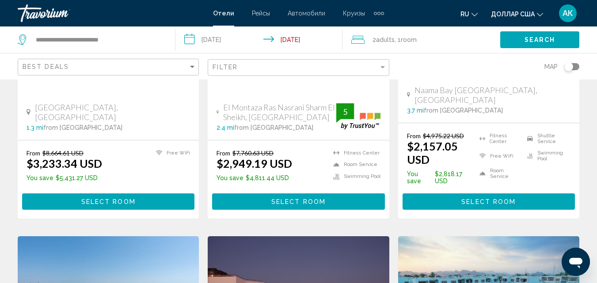
scroll to position [221, 0]
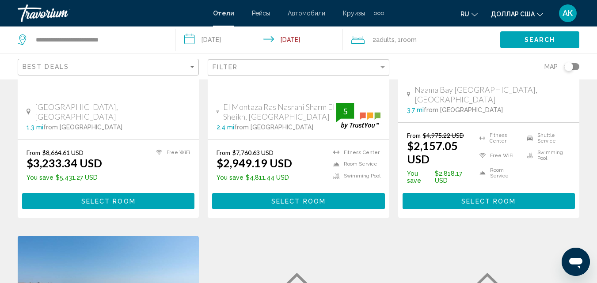
click at [482, 105] on div "Mövenpick Resort Sharm El Sheik Naama Bay Hotel Naama Bay Sharm El Sheikh, Shar…" at bounding box center [488, 76] width 181 height 91
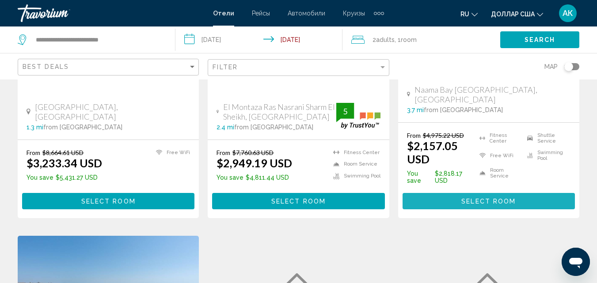
click at [476, 198] on span "Select Room" at bounding box center [488, 201] width 54 height 7
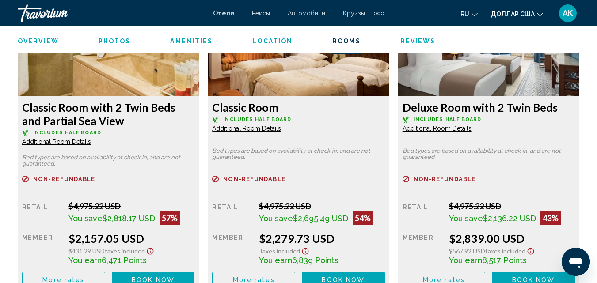
scroll to position [1464, 0]
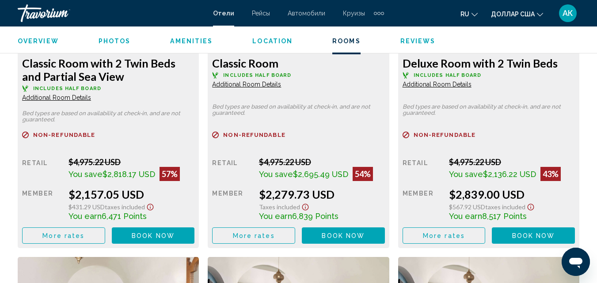
click at [175, 232] on span "Book now" at bounding box center [153, 235] width 43 height 7
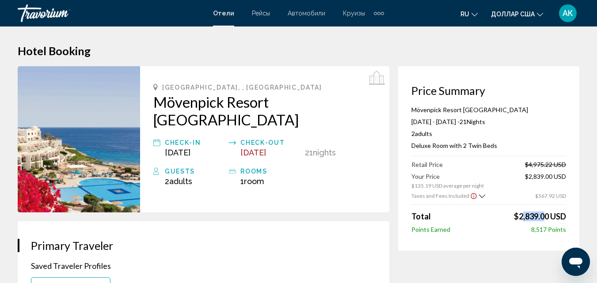
drag, startPoint x: 517, startPoint y: 217, endPoint x: 539, endPoint y: 215, distance: 21.8
click at [539, 215] on span "$2,839.00 USD" at bounding box center [540, 217] width 52 height 10
drag, startPoint x: 529, startPoint y: 229, endPoint x: 545, endPoint y: 229, distance: 15.5
click at [545, 229] on div "Points Earned 8,517 Points" at bounding box center [488, 230] width 155 height 8
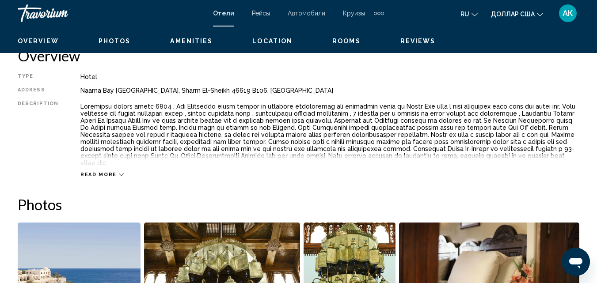
scroll to position [448, 0]
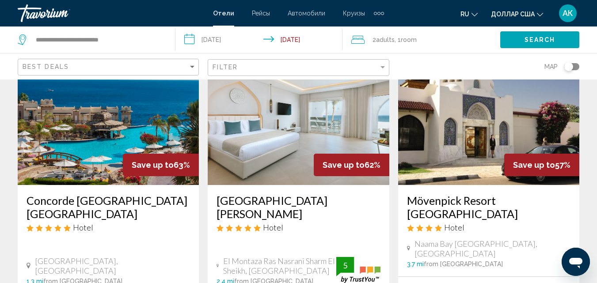
scroll to position [88, 0]
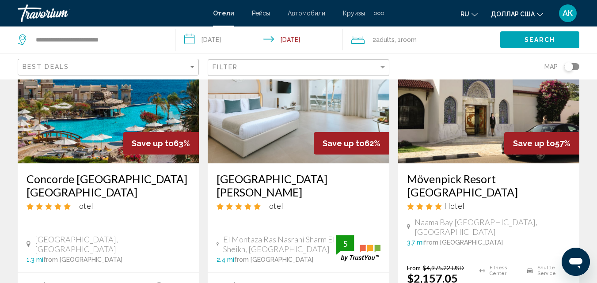
click at [129, 119] on img "Основное содержание" at bounding box center [108, 92] width 181 height 141
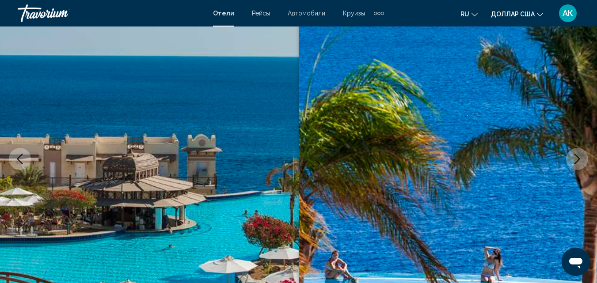
scroll to position [6, 0]
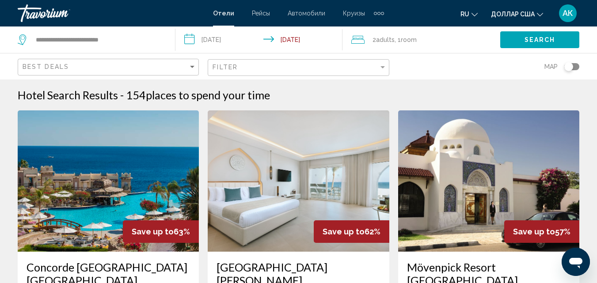
click at [217, 43] on input "**********" at bounding box center [260, 41] width 170 height 29
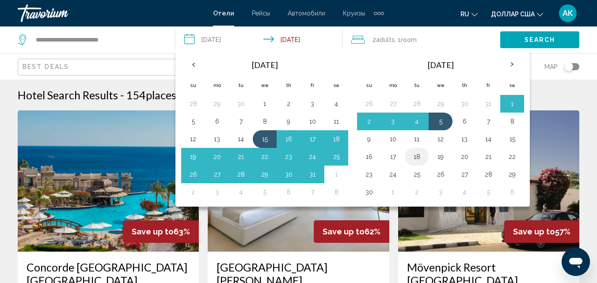
click at [418, 157] on button "18" at bounding box center [417, 157] width 14 height 12
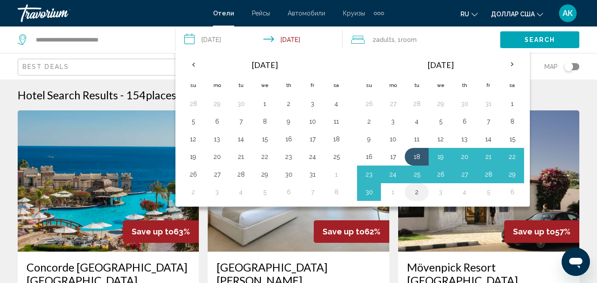
click at [417, 191] on button "2" at bounding box center [417, 192] width 14 height 12
type input "**********"
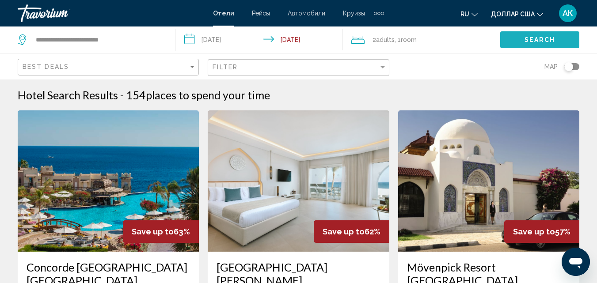
click at [539, 42] on span "Search" at bounding box center [539, 40] width 31 height 7
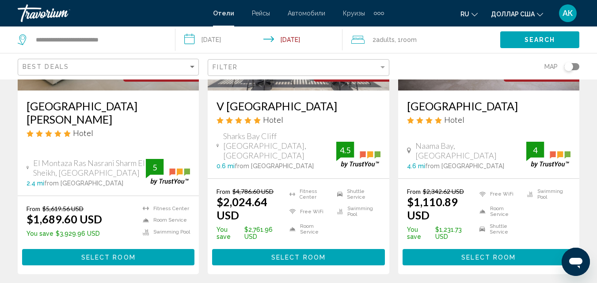
scroll to position [177, 0]
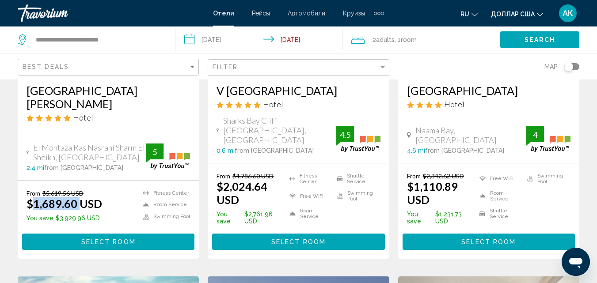
drag, startPoint x: 31, startPoint y: 191, endPoint x: 82, endPoint y: 193, distance: 50.8
click at [82, 197] on ins "$1,689.60 USD" at bounding box center [65, 203] width 76 height 13
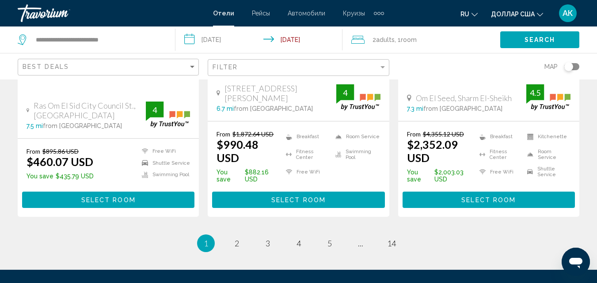
scroll to position [1281, 0]
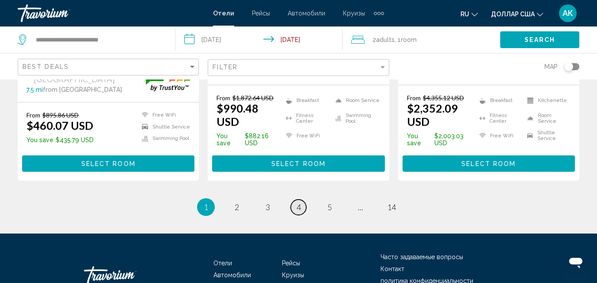
click at [298, 202] on span "4" at bounding box center [298, 207] width 4 height 10
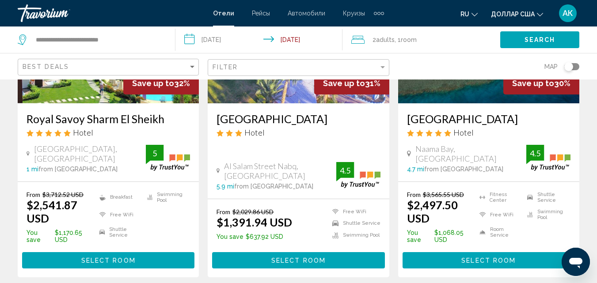
scroll to position [133, 0]
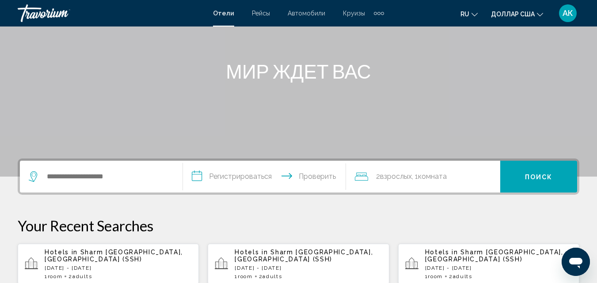
scroll to position [133, 0]
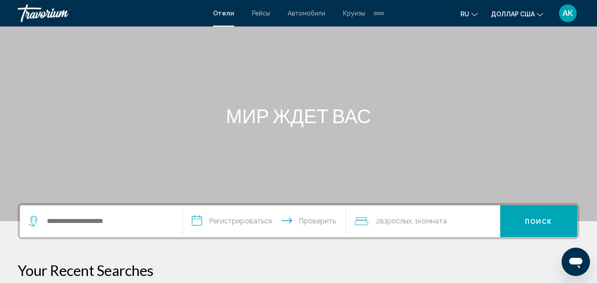
scroll to position [44, 0]
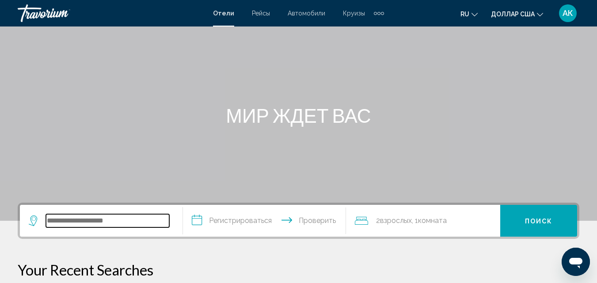
click at [55, 224] on input "Виджет поиска" at bounding box center [107, 220] width 123 height 13
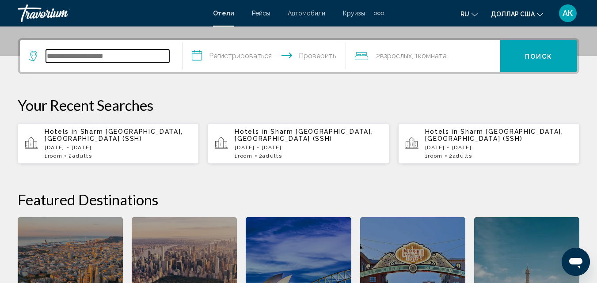
scroll to position [218, 0]
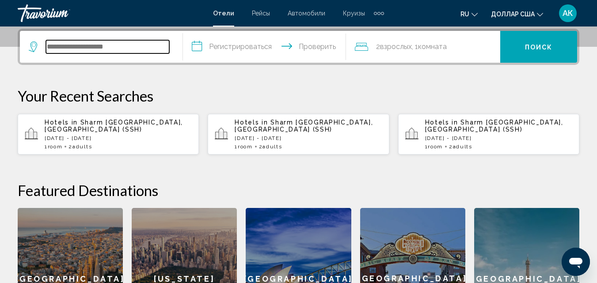
click at [55, 46] on input "Виджет поиска" at bounding box center [107, 46] width 123 height 13
paste input "**********"
type input "**********"
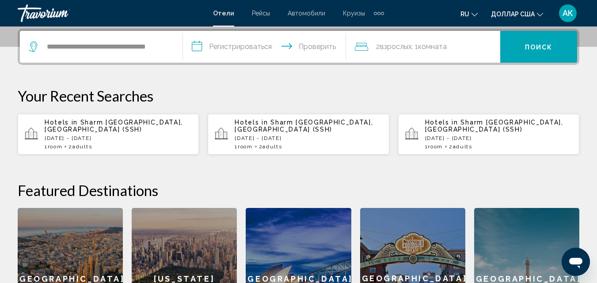
click at [250, 47] on input "**********" at bounding box center [266, 48] width 167 height 34
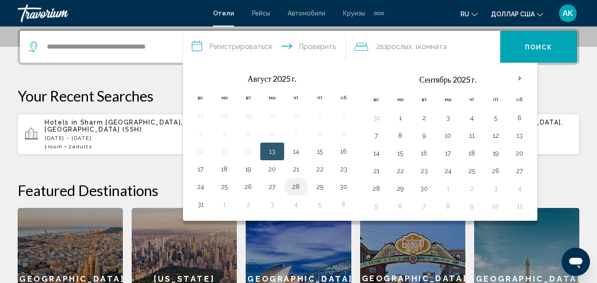
click at [296, 186] on button "28" at bounding box center [296, 187] width 14 height 12
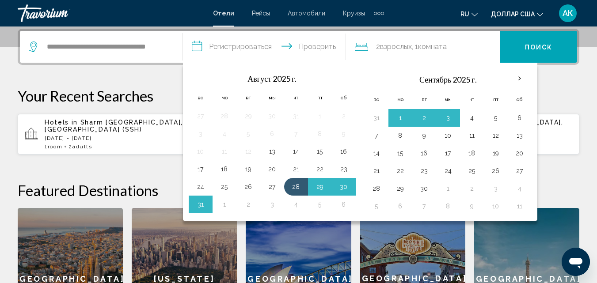
click at [298, 204] on button "4" at bounding box center [296, 204] width 14 height 12
type input "**********"
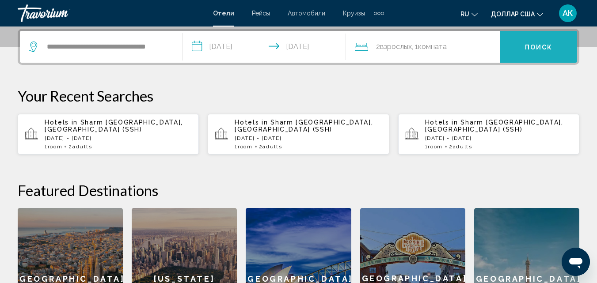
click at [527, 52] on button "Поиск" at bounding box center [538, 47] width 77 height 32
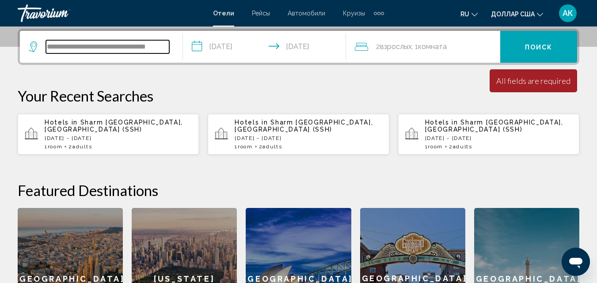
drag, startPoint x: 46, startPoint y: 48, endPoint x: 133, endPoint y: 48, distance: 86.6
click at [133, 48] on input "**********" at bounding box center [107, 46] width 123 height 13
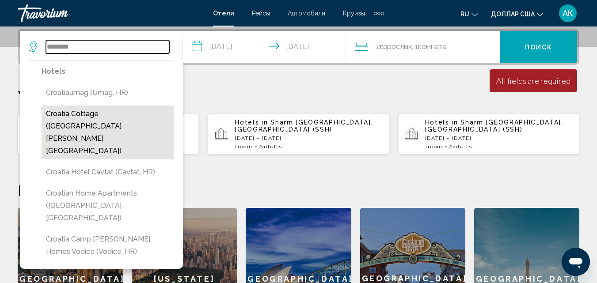
scroll to position [262, 0]
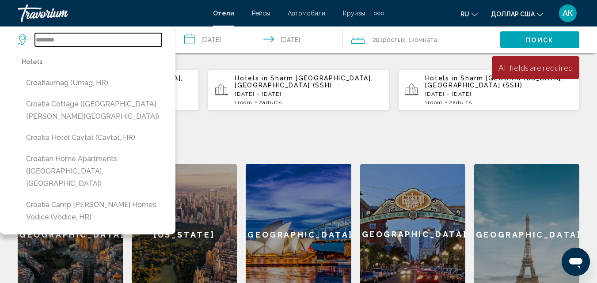
type input "*******"
drag, startPoint x: 68, startPoint y: 39, endPoint x: 37, endPoint y: 40, distance: 31.8
click at [37, 40] on input "*******" at bounding box center [98, 39] width 127 height 13
click at [38, 37] on input "Виджет поиска" at bounding box center [98, 39] width 127 height 13
paste input "*******"
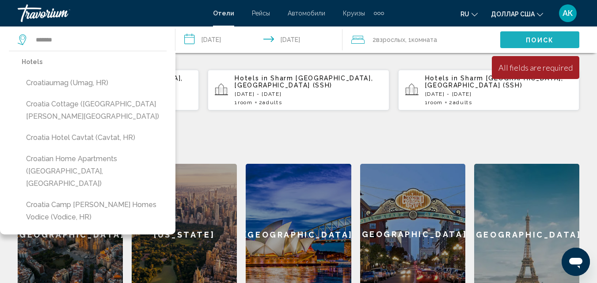
click at [543, 37] on font "Поиск" at bounding box center [540, 40] width 28 height 7
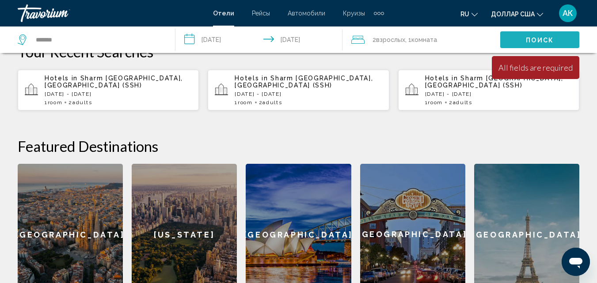
click at [523, 39] on button "Поиск" at bounding box center [539, 39] width 79 height 17
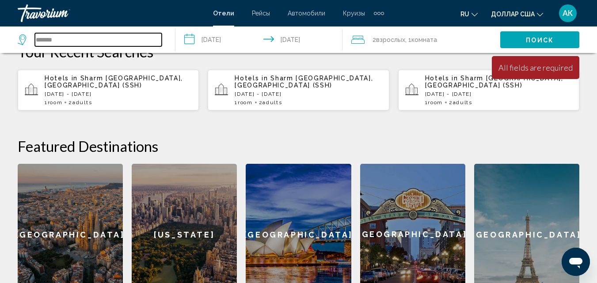
click at [64, 42] on input "*******" at bounding box center [98, 39] width 127 height 13
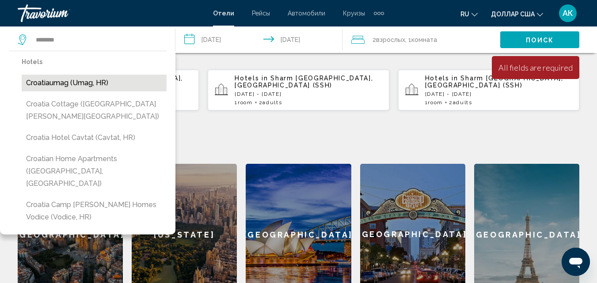
click at [79, 81] on button "Croatiaumag (Umag, HR)" at bounding box center [94, 83] width 145 height 17
type input "**********"
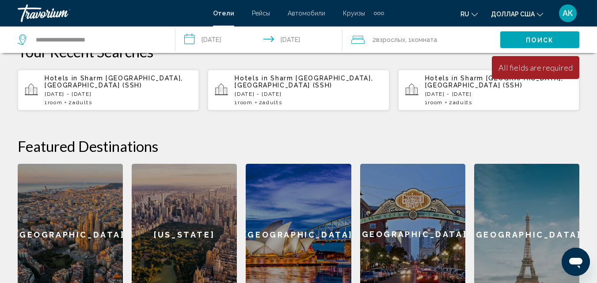
click at [533, 33] on button "Поиск" at bounding box center [539, 39] width 79 height 17
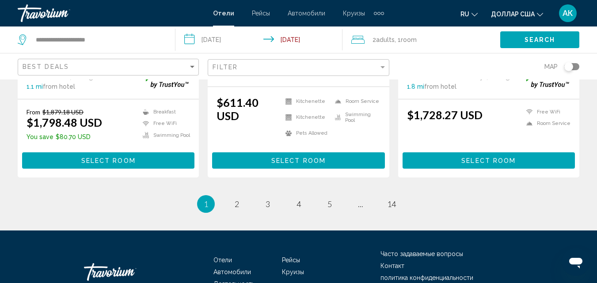
scroll to position [1281, 0]
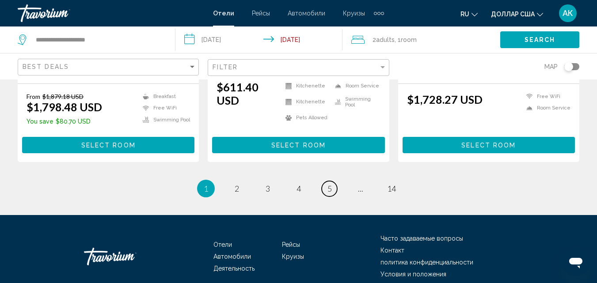
click at [326, 181] on link "page 5" at bounding box center [329, 188] width 15 height 15
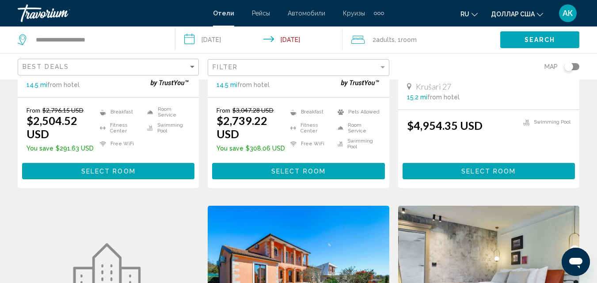
scroll to position [884, 0]
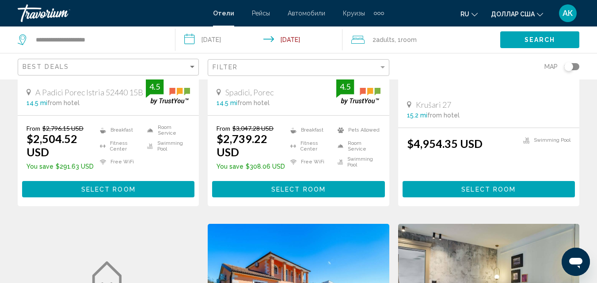
click at [235, 38] on input "**********" at bounding box center [260, 41] width 170 height 29
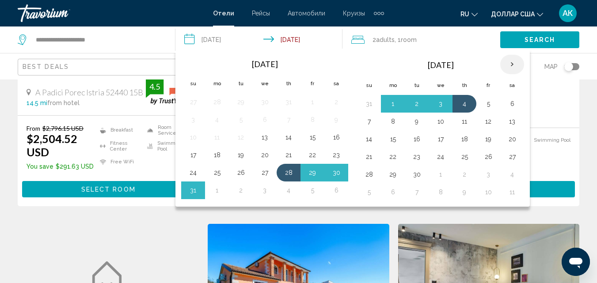
click at [517, 64] on th "Next month" at bounding box center [512, 64] width 24 height 19
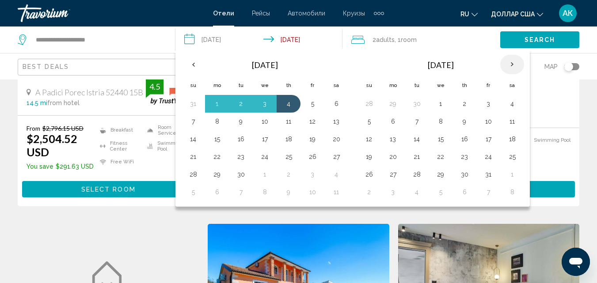
click at [517, 64] on th "Next month" at bounding box center [512, 64] width 24 height 19
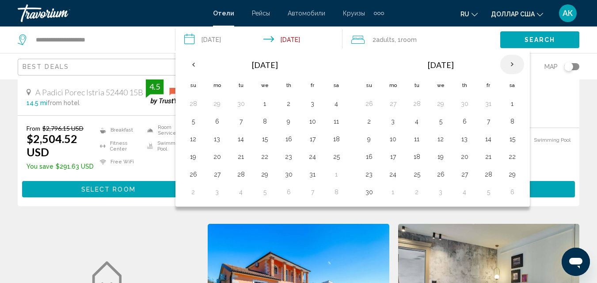
click at [517, 64] on th "Next month" at bounding box center [512, 64] width 24 height 19
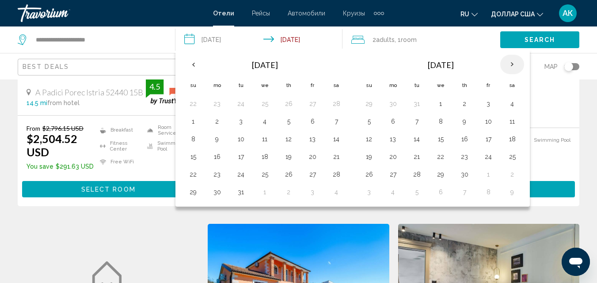
click at [517, 64] on th "Next month" at bounding box center [512, 64] width 24 height 19
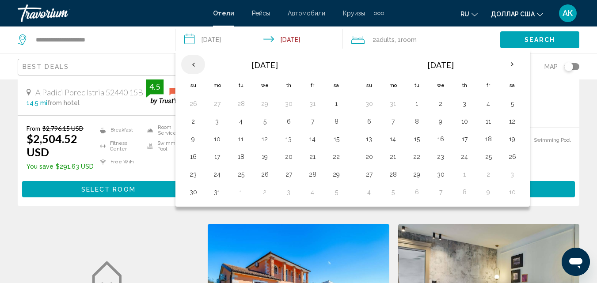
click at [190, 67] on th "Previous month" at bounding box center [193, 64] width 24 height 19
click at [243, 118] on button "9" at bounding box center [241, 121] width 14 height 12
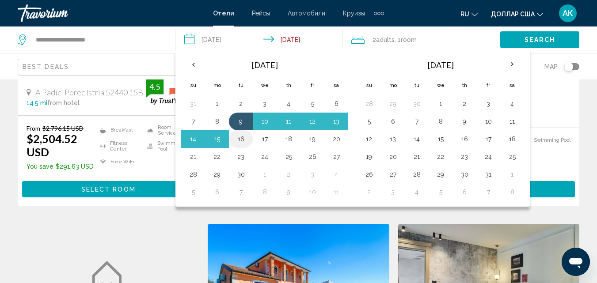
click at [239, 138] on button "16" at bounding box center [241, 139] width 14 height 12
type input "**********"
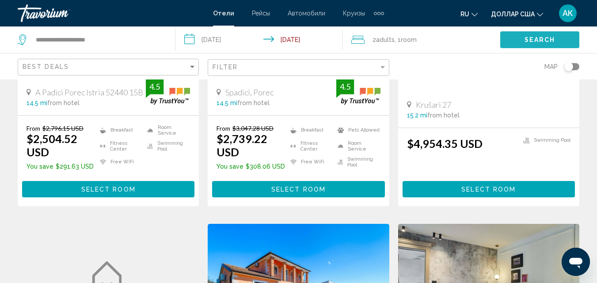
click at [541, 44] on button "Search" at bounding box center [539, 39] width 79 height 16
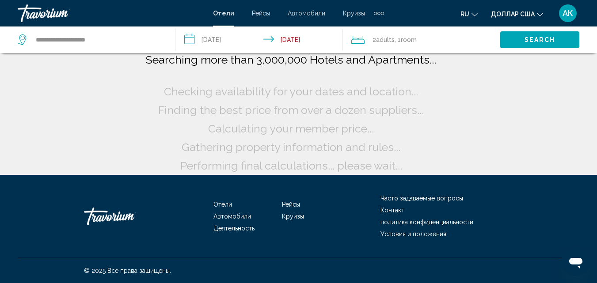
scroll to position [7, 0]
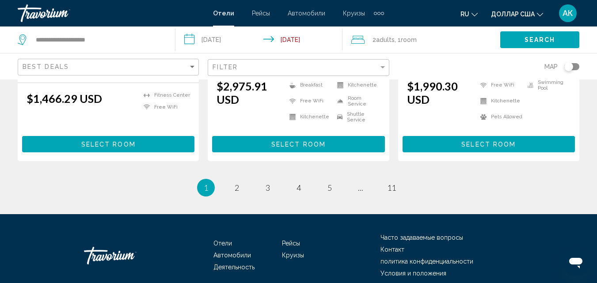
scroll to position [1237, 0]
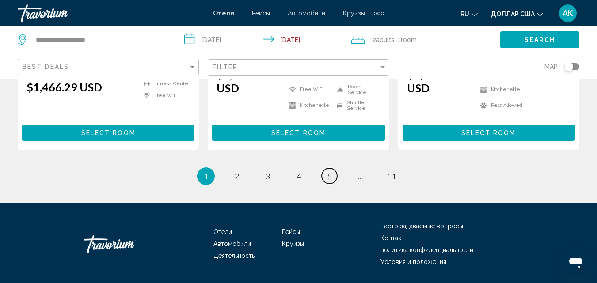
drag, startPoint x: 329, startPoint y: 171, endPoint x: 382, endPoint y: 177, distance: 53.9
click at [330, 171] on link "page 5" at bounding box center [329, 175] width 15 height 15
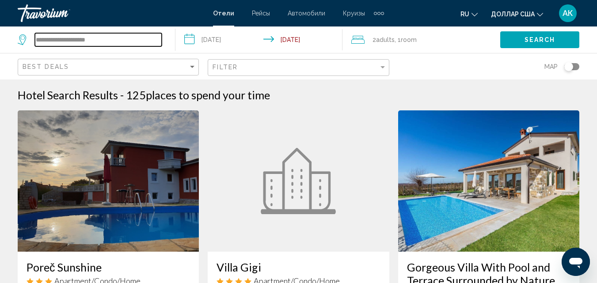
click at [114, 38] on input "**********" at bounding box center [98, 39] width 127 height 13
drag, startPoint x: 121, startPoint y: 38, endPoint x: 34, endPoint y: 43, distance: 87.6
click at [34, 43] on div "**********" at bounding box center [90, 39] width 144 height 13
click at [66, 38] on input "Search widget" at bounding box center [98, 39] width 127 height 13
click at [40, 38] on input "Search widget" at bounding box center [98, 39] width 127 height 13
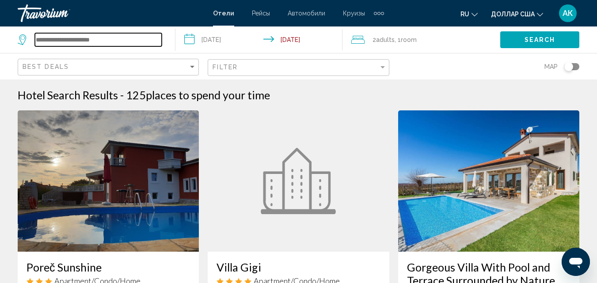
paste input "**********"
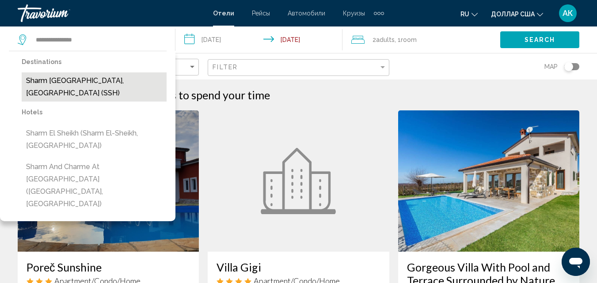
click at [90, 76] on button "Sharm [GEOGRAPHIC_DATA], [GEOGRAPHIC_DATA] (SSH)" at bounding box center [94, 86] width 145 height 29
type input "**********"
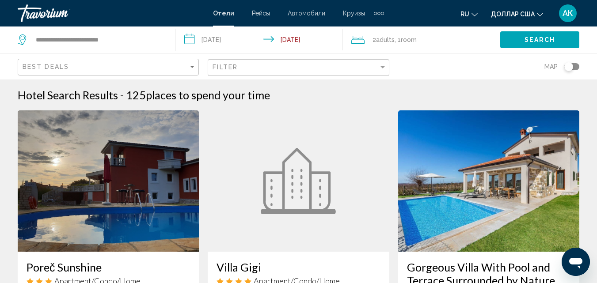
click at [219, 41] on input "**********" at bounding box center [260, 41] width 170 height 29
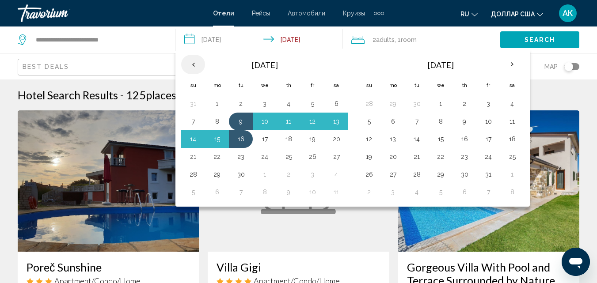
click at [192, 64] on th "Previous month" at bounding box center [193, 64] width 24 height 19
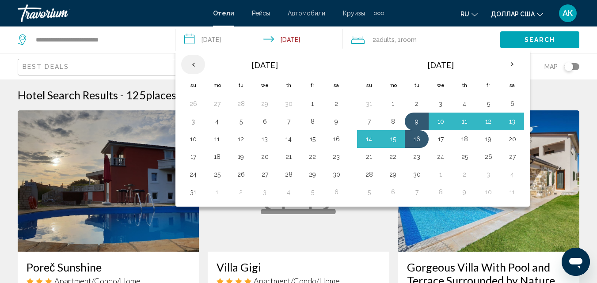
click at [192, 64] on th "Previous month" at bounding box center [193, 64] width 24 height 19
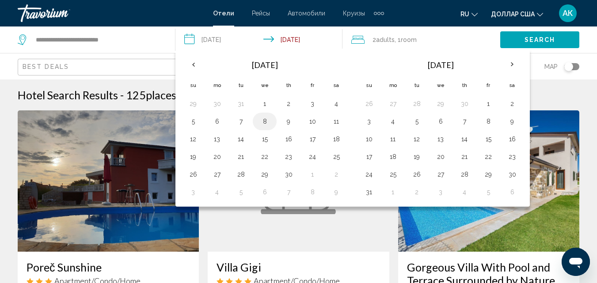
click at [266, 119] on button "8" at bounding box center [265, 121] width 14 height 12
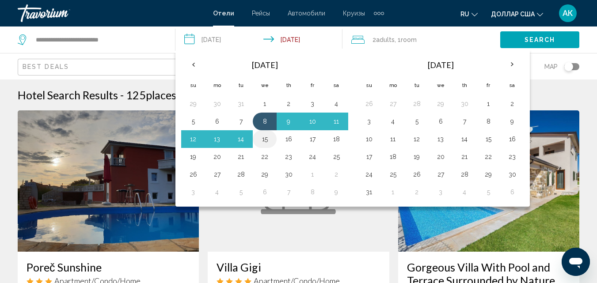
click at [264, 141] on button "15" at bounding box center [265, 139] width 14 height 12
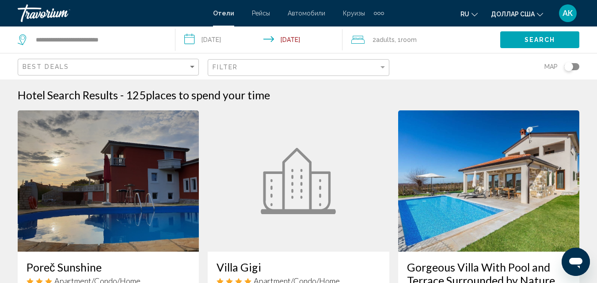
click at [519, 42] on button "Search" at bounding box center [539, 39] width 79 height 16
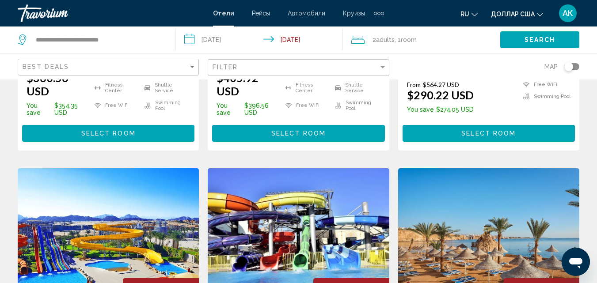
scroll to position [618, 0]
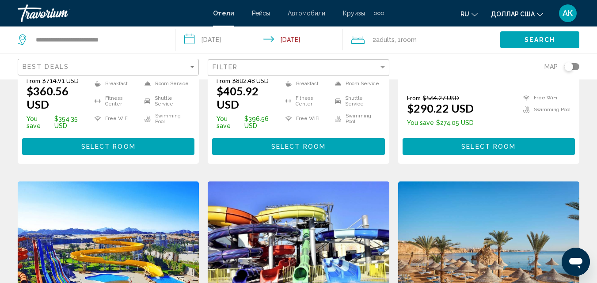
click at [244, 34] on input "**********" at bounding box center [260, 41] width 170 height 29
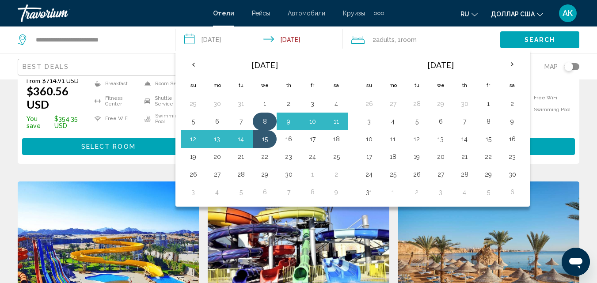
click at [262, 125] on button "8" at bounding box center [265, 121] width 14 height 12
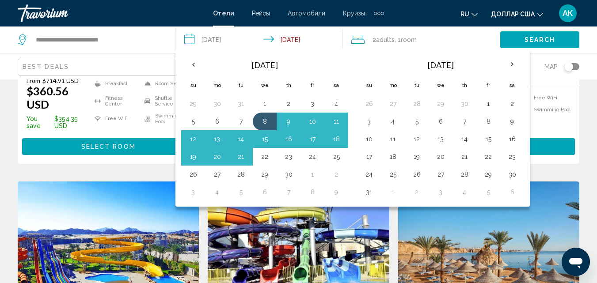
click at [264, 157] on button "22" at bounding box center [265, 157] width 14 height 12
type input "**********"
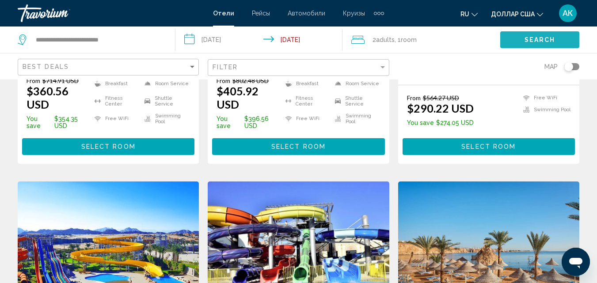
click at [522, 41] on button "Search" at bounding box center [539, 39] width 79 height 16
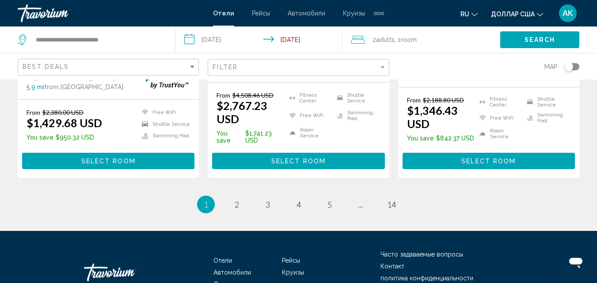
scroll to position [1325, 0]
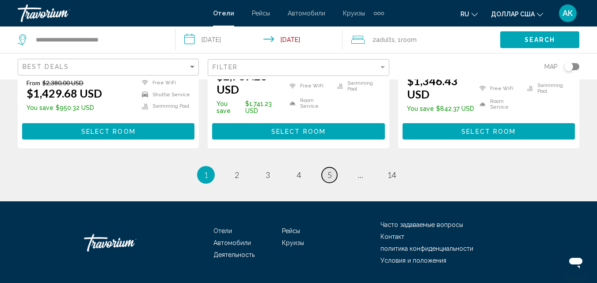
click at [324, 167] on link "page 5" at bounding box center [329, 174] width 15 height 15
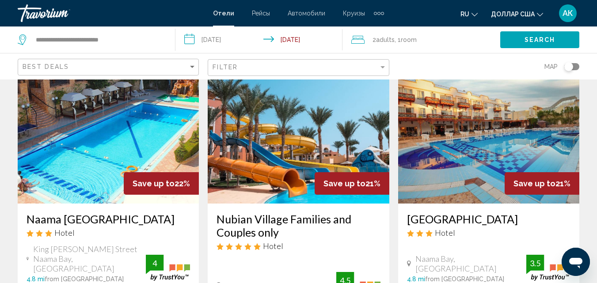
scroll to position [44, 0]
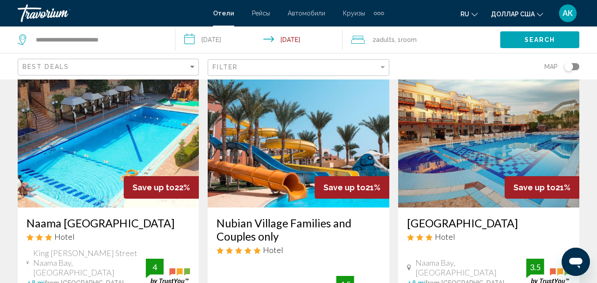
click at [134, 112] on img "Основное содержание" at bounding box center [108, 136] width 181 height 141
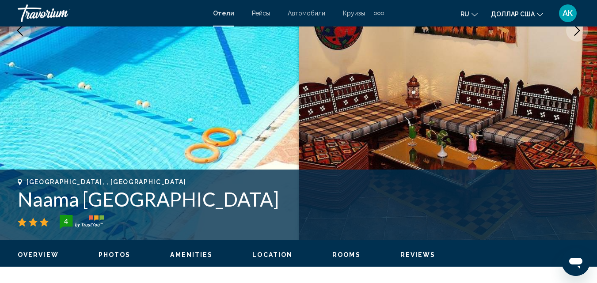
scroll to position [228, 0]
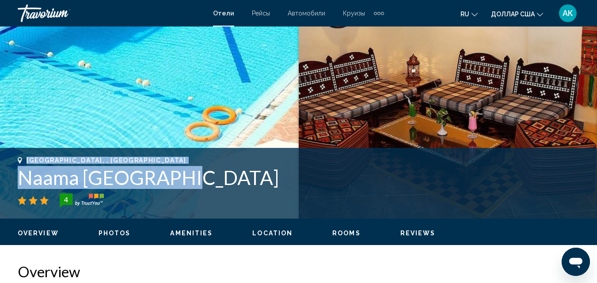
drag, startPoint x: 182, startPoint y: 183, endPoint x: 32, endPoint y: 158, distance: 151.9
click at [27, 157] on div "Sharm El-Sheikh, , Egypt Naama Blue Hotel 4" at bounding box center [298, 182] width 561 height 51
copy div "Sharm El-Sheikh, , Egypt Naama Blue Hotel"
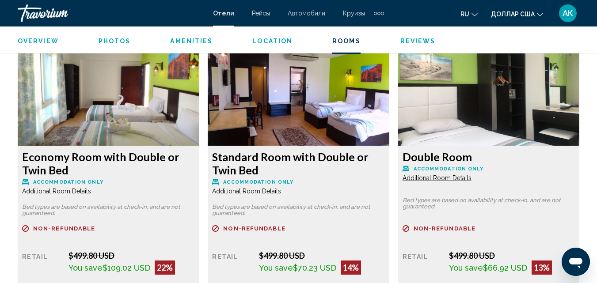
scroll to position [1376, 0]
